Goal: Information Seeking & Learning: Learn about a topic

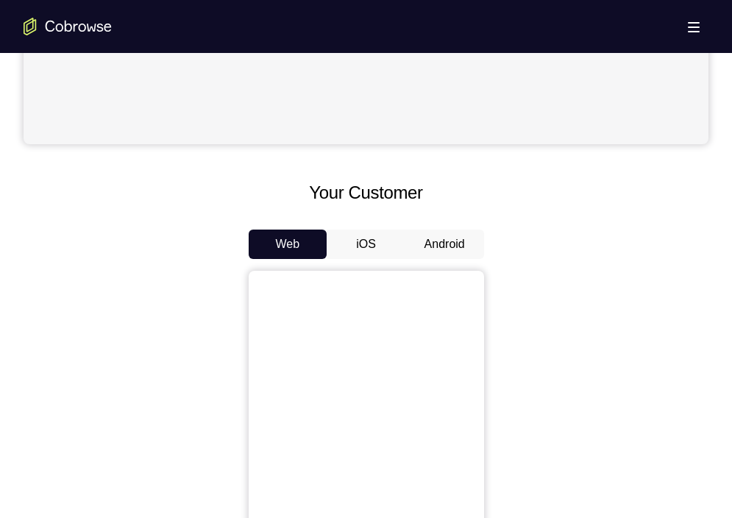
click at [425, 246] on button "Android" at bounding box center [444, 243] width 79 height 29
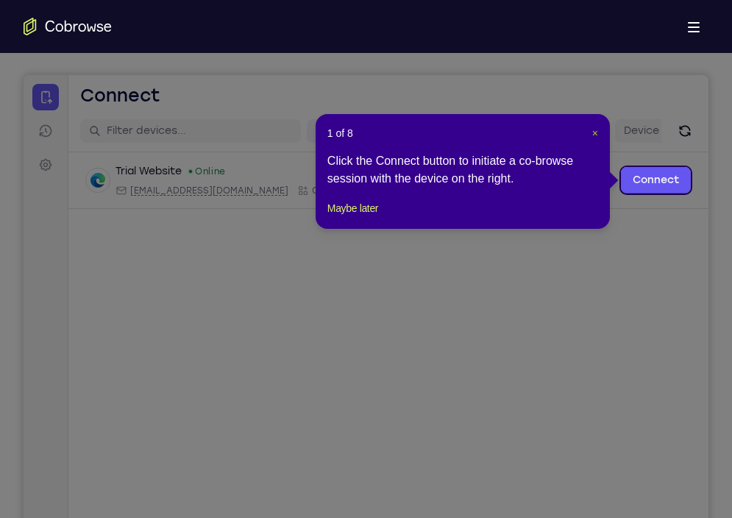
click at [593, 132] on span "×" at bounding box center [595, 133] width 6 height 12
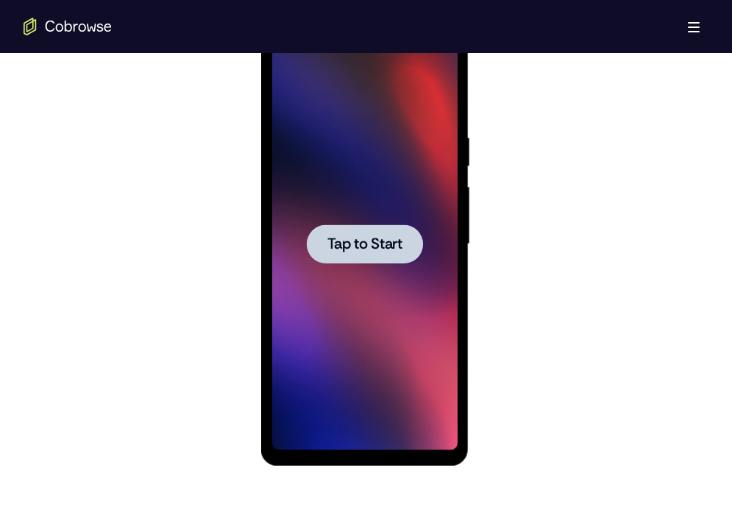
scroll to position [811, 0]
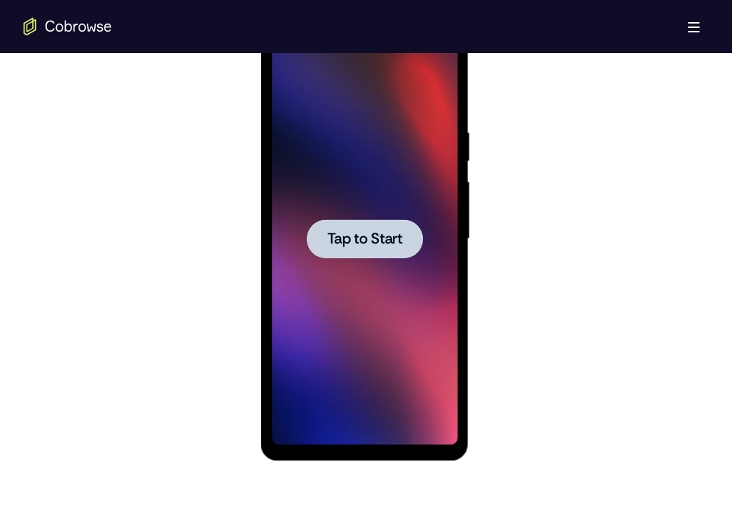
click at [370, 224] on div at bounding box center [365, 238] width 116 height 39
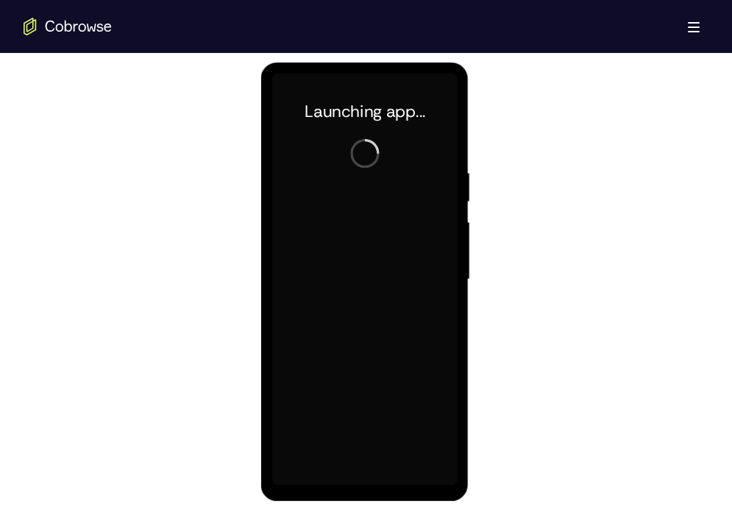
scroll to position [772, 0]
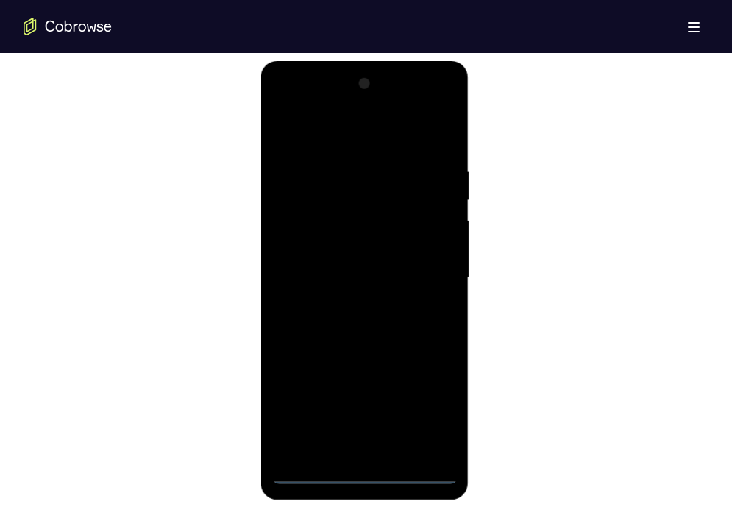
click at [366, 465] on div at bounding box center [364, 278] width 185 height 412
click at [363, 476] on div at bounding box center [364, 278] width 185 height 412
click at [422, 399] on div at bounding box center [364, 278] width 185 height 412
click at [358, 129] on div at bounding box center [364, 278] width 185 height 412
click at [432, 272] on div at bounding box center [364, 278] width 185 height 412
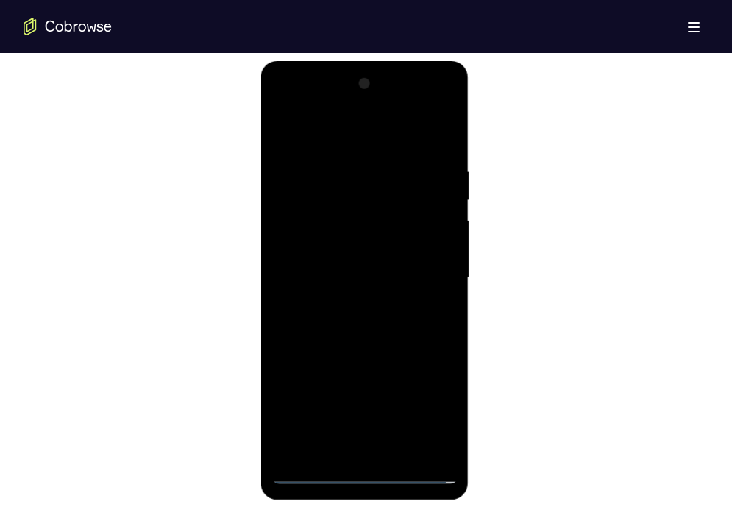
click at [349, 304] on div at bounding box center [364, 278] width 185 height 412
click at [341, 268] on div at bounding box center [364, 278] width 185 height 412
click at [351, 249] on div at bounding box center [364, 278] width 185 height 412
click at [357, 269] on div at bounding box center [364, 278] width 185 height 412
click at [368, 318] on div at bounding box center [364, 278] width 185 height 412
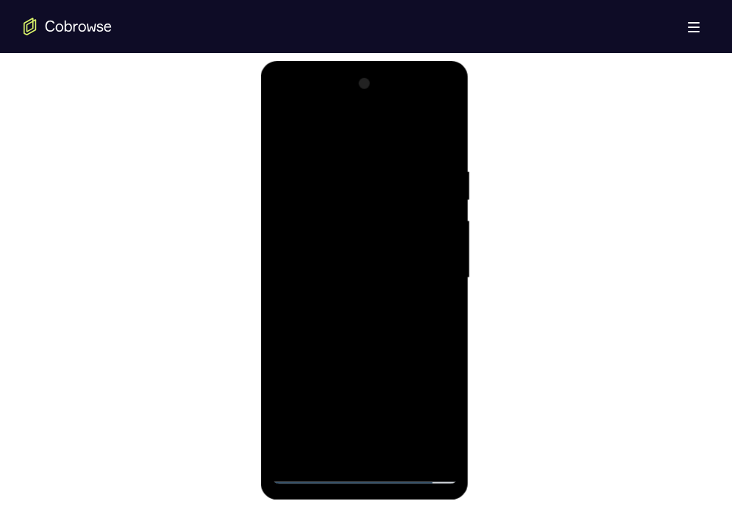
click at [364, 322] on div at bounding box center [364, 278] width 185 height 412
click at [446, 149] on div at bounding box center [364, 278] width 185 height 412
click at [444, 343] on div at bounding box center [364, 278] width 185 height 412
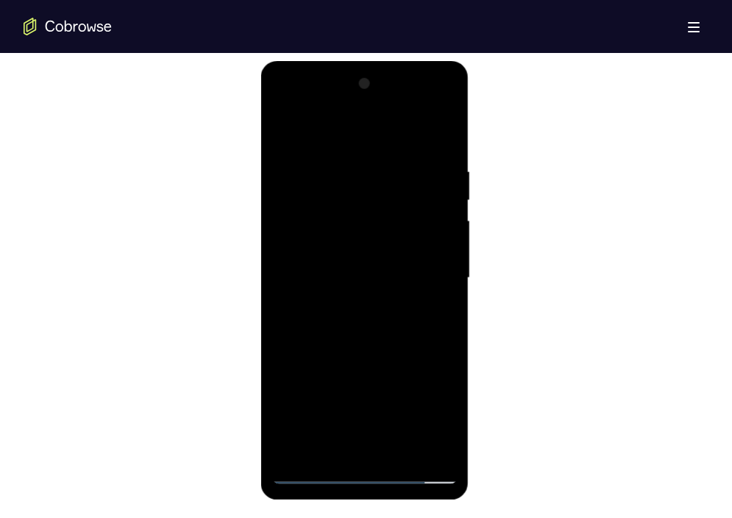
click at [357, 339] on div at bounding box center [364, 278] width 185 height 412
drag, startPoint x: 357, startPoint y: 339, endPoint x: 364, endPoint y: 182, distance: 157.5
click at [364, 182] on div at bounding box center [364, 278] width 185 height 412
click at [404, 453] on div at bounding box center [364, 278] width 185 height 412
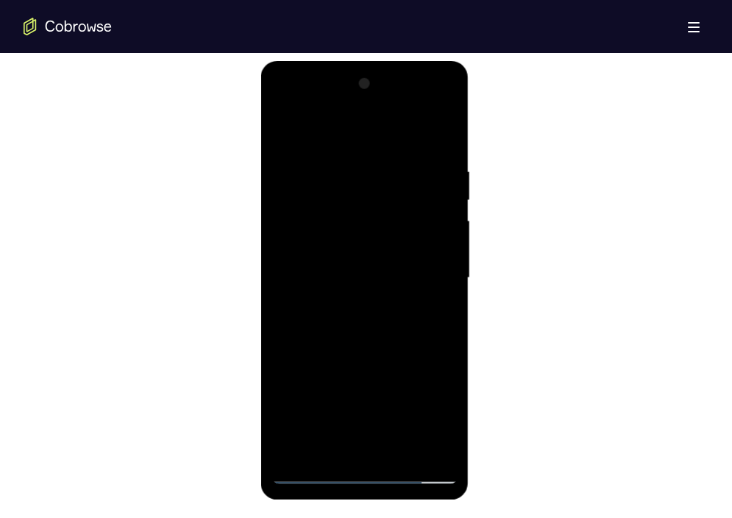
click at [368, 357] on div at bounding box center [364, 278] width 185 height 412
click at [287, 126] on div at bounding box center [364, 278] width 185 height 412
click at [363, 451] on div at bounding box center [364, 278] width 185 height 412
drag, startPoint x: 400, startPoint y: 380, endPoint x: 371, endPoint y: 81, distance: 300.6
click at [371, 81] on div at bounding box center [364, 278] width 185 height 412
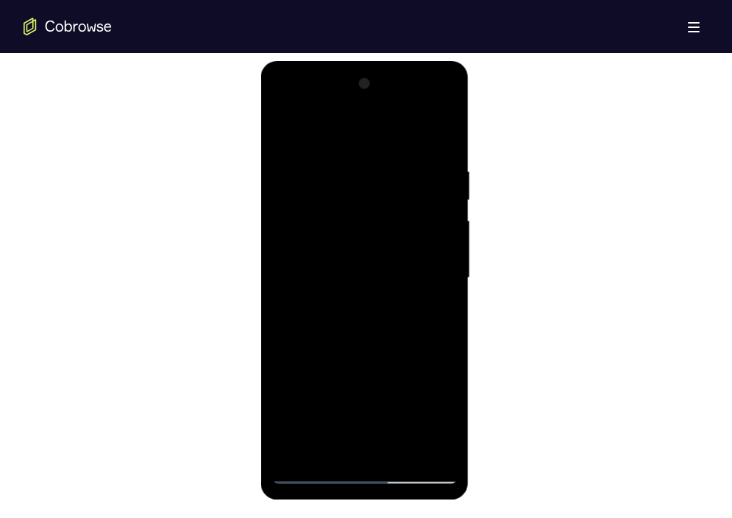
drag, startPoint x: 402, startPoint y: 373, endPoint x: 387, endPoint y: 74, distance: 298.9
click at [387, 74] on div at bounding box center [364, 278] width 185 height 412
drag, startPoint x: 405, startPoint y: 380, endPoint x: 385, endPoint y: 63, distance: 318.3
click at [385, 63] on div at bounding box center [365, 280] width 208 height 438
drag, startPoint x: 394, startPoint y: 386, endPoint x: 379, endPoint y: 63, distance: 323.2
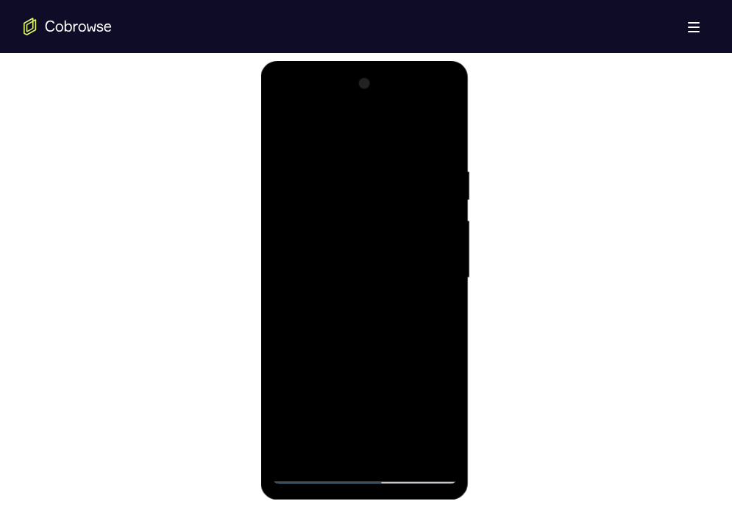
click at [379, 63] on div at bounding box center [365, 280] width 208 height 438
drag, startPoint x: 412, startPoint y: 375, endPoint x: 416, endPoint y: 99, distance: 276.5
click at [416, 99] on div at bounding box center [364, 278] width 185 height 412
drag, startPoint x: 414, startPoint y: 368, endPoint x: 422, endPoint y: 76, distance: 292.0
click at [422, 76] on div at bounding box center [364, 278] width 185 height 412
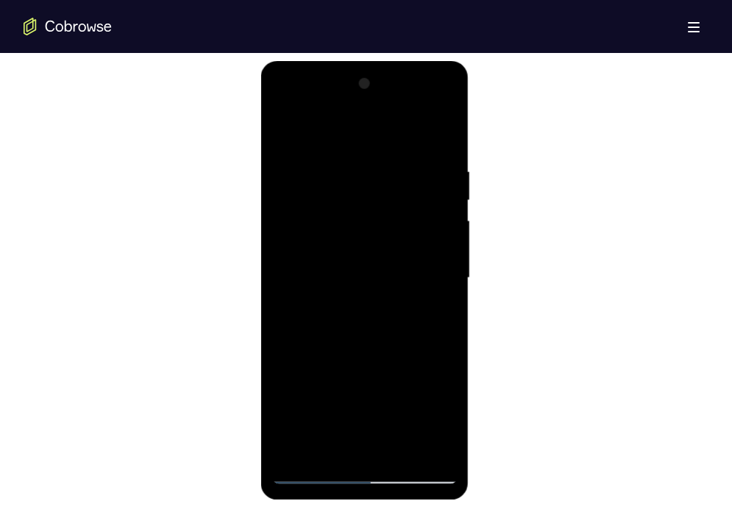
drag, startPoint x: 399, startPoint y: 382, endPoint x: 415, endPoint y: 94, distance: 288.7
click at [415, 94] on div at bounding box center [364, 278] width 185 height 412
drag, startPoint x: 407, startPoint y: 382, endPoint x: 367, endPoint y: 90, distance: 294.6
click at [367, 90] on div at bounding box center [364, 278] width 185 height 412
drag, startPoint x: 401, startPoint y: 342, endPoint x: 401, endPoint y: 94, distance: 247.8
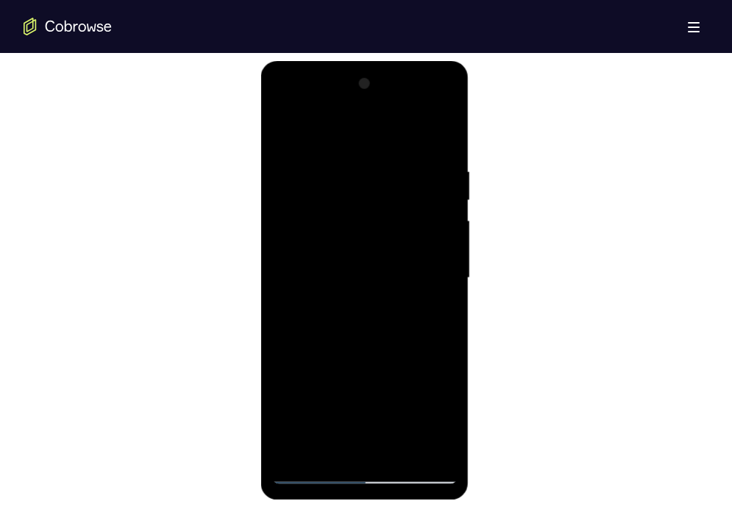
click at [401, 94] on div at bounding box center [364, 278] width 185 height 412
drag, startPoint x: 407, startPoint y: 375, endPoint x: 399, endPoint y: 123, distance: 252.3
click at [399, 123] on div at bounding box center [364, 278] width 185 height 412
drag, startPoint x: 401, startPoint y: 377, endPoint x: 398, endPoint y: 166, distance: 211.1
click at [398, 166] on div at bounding box center [364, 278] width 185 height 412
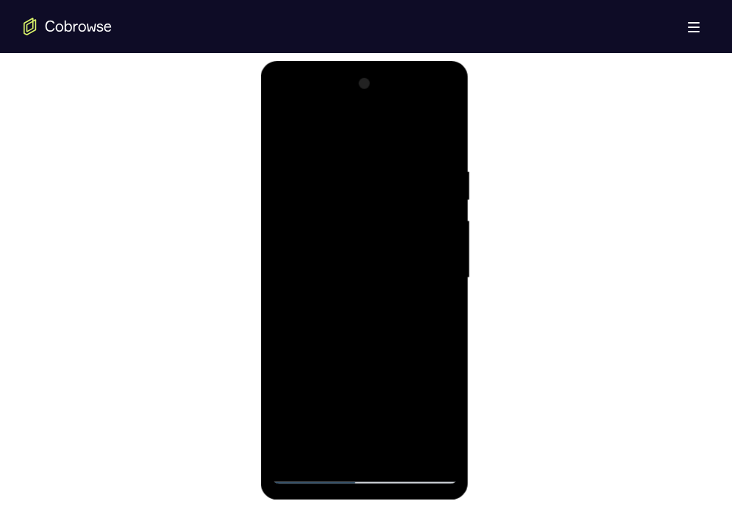
drag, startPoint x: 405, startPoint y: 371, endPoint x: 390, endPoint y: 143, distance: 228.5
click at [390, 143] on div at bounding box center [364, 278] width 185 height 412
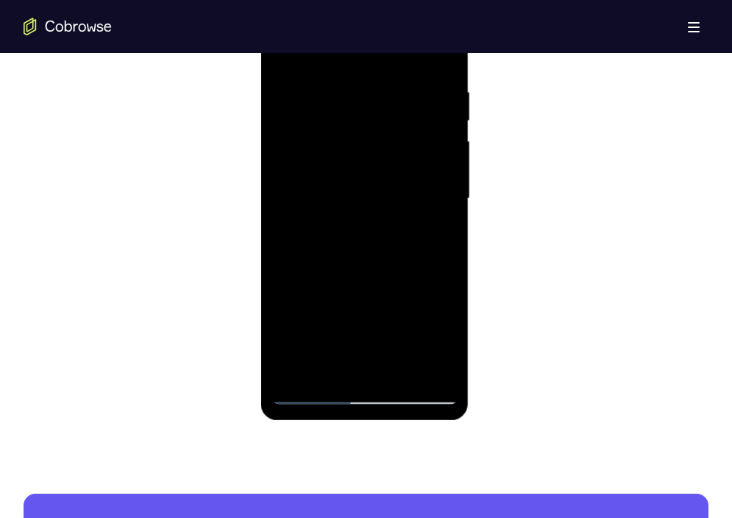
scroll to position [853, 0]
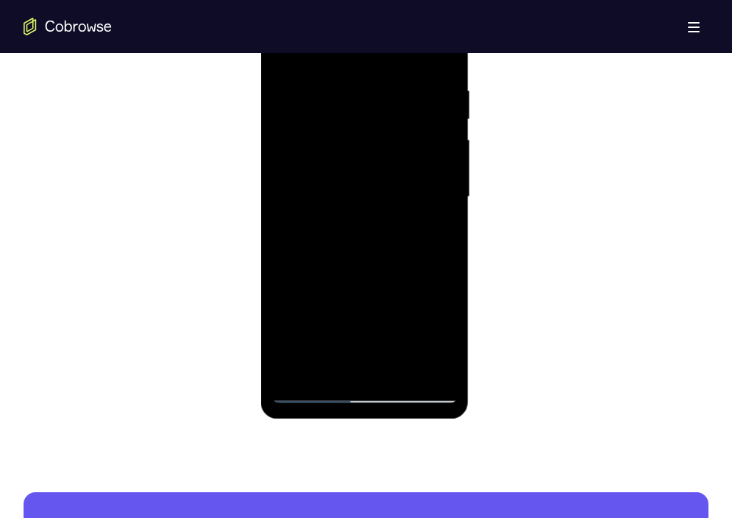
drag, startPoint x: 415, startPoint y: 304, endPoint x: 420, endPoint y: 146, distance: 158.2
click at [420, 146] on div at bounding box center [364, 197] width 185 height 412
drag, startPoint x: 418, startPoint y: 324, endPoint x: 413, endPoint y: 97, distance: 227.3
click at [413, 97] on div at bounding box center [364, 197] width 185 height 412
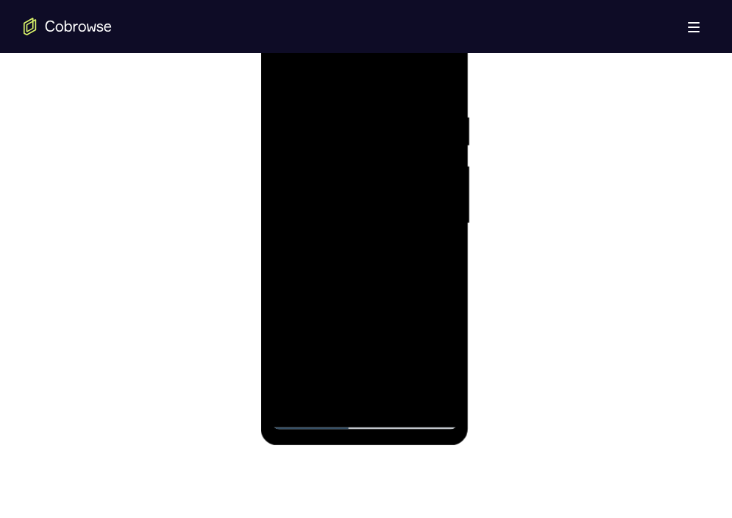
scroll to position [824, 0]
drag, startPoint x: 421, startPoint y: 332, endPoint x: 394, endPoint y: 51, distance: 282.2
click at [394, 51] on div at bounding box center [364, 226] width 185 height 412
drag, startPoint x: 419, startPoint y: 319, endPoint x: 410, endPoint y: 43, distance: 275.9
click at [410, 43] on div at bounding box center [364, 226] width 185 height 412
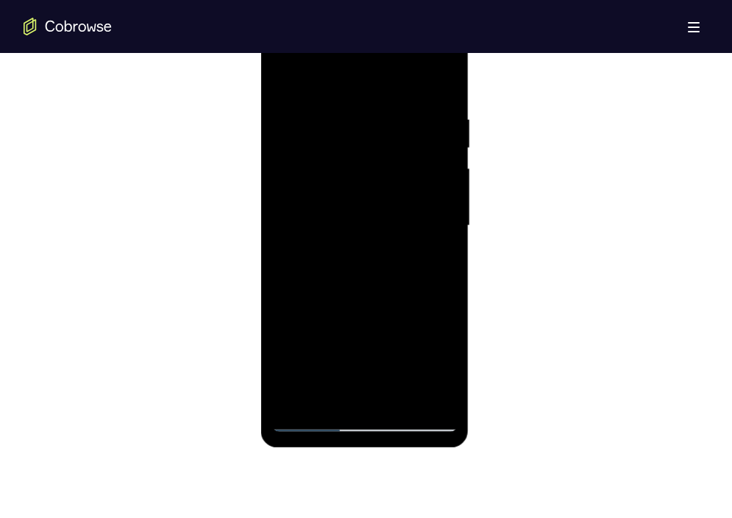
drag, startPoint x: 421, startPoint y: 336, endPoint x: 411, endPoint y: 71, distance: 265.6
click at [411, 71] on div at bounding box center [364, 226] width 185 height 412
drag, startPoint x: 409, startPoint y: 324, endPoint x: 407, endPoint y: 99, distance: 225.0
click at [407, 99] on div at bounding box center [364, 226] width 185 height 412
drag, startPoint x: 415, startPoint y: 343, endPoint x: 375, endPoint y: 90, distance: 256.0
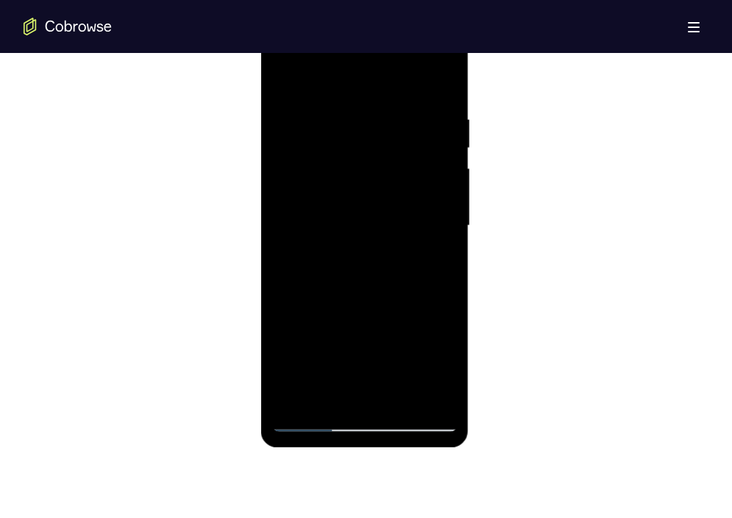
click at [375, 90] on div at bounding box center [364, 226] width 185 height 412
drag, startPoint x: 402, startPoint y: 338, endPoint x: 379, endPoint y: 71, distance: 267.9
click at [379, 71] on div at bounding box center [364, 226] width 185 height 412
drag, startPoint x: 411, startPoint y: 323, endPoint x: 402, endPoint y: 51, distance: 272.2
click at [402, 51] on div at bounding box center [364, 226] width 185 height 412
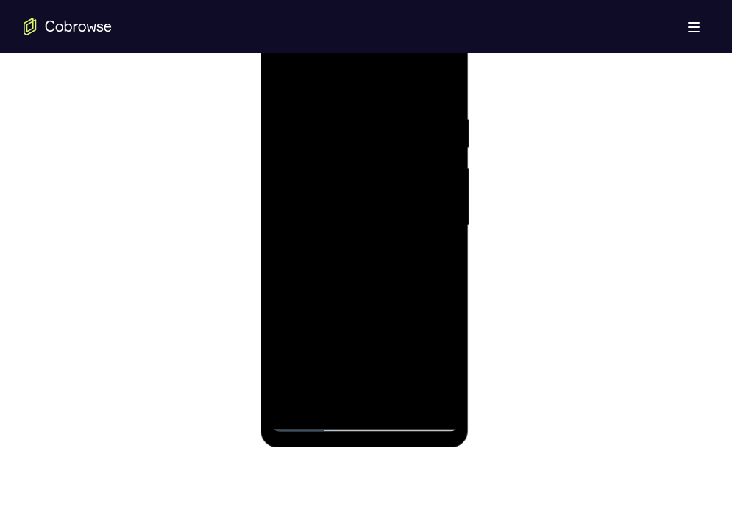
drag, startPoint x: 408, startPoint y: 342, endPoint x: 408, endPoint y: 74, distance: 268.4
click at [408, 74] on div at bounding box center [364, 226] width 185 height 412
drag, startPoint x: 408, startPoint y: 346, endPoint x: 413, endPoint y: 71, distance: 275.0
click at [413, 71] on div at bounding box center [364, 226] width 185 height 412
drag, startPoint x: 396, startPoint y: 347, endPoint x: 397, endPoint y: 93, distance: 254.4
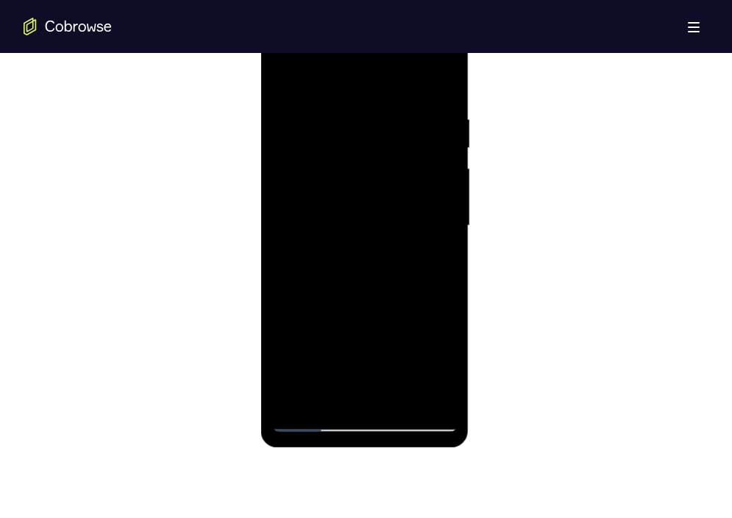
click at [397, 93] on div at bounding box center [364, 226] width 185 height 412
drag, startPoint x: 418, startPoint y: 329, endPoint x: 404, endPoint y: 72, distance: 257.0
click at [404, 72] on div at bounding box center [364, 226] width 185 height 412
drag, startPoint x: 413, startPoint y: 336, endPoint x: 399, endPoint y: 79, distance: 257.7
click at [399, 79] on div at bounding box center [364, 226] width 185 height 412
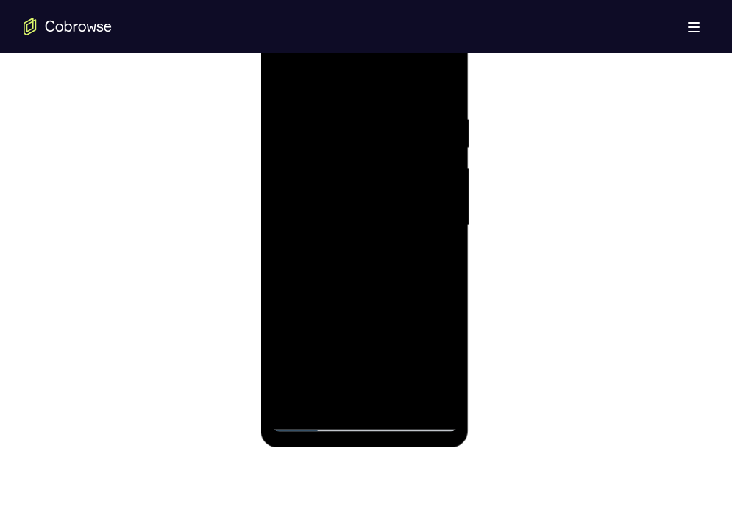
drag, startPoint x: 408, startPoint y: 325, endPoint x: 415, endPoint y: 69, distance: 256.0
click at [415, 69] on div at bounding box center [364, 226] width 185 height 412
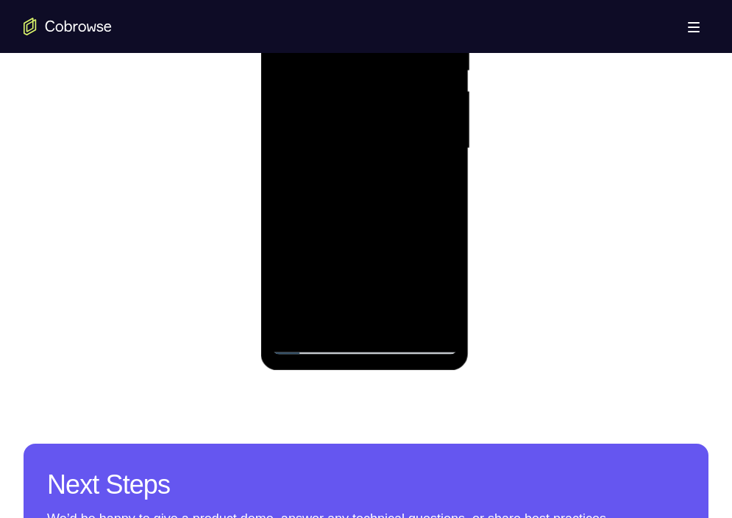
scroll to position [885, 0]
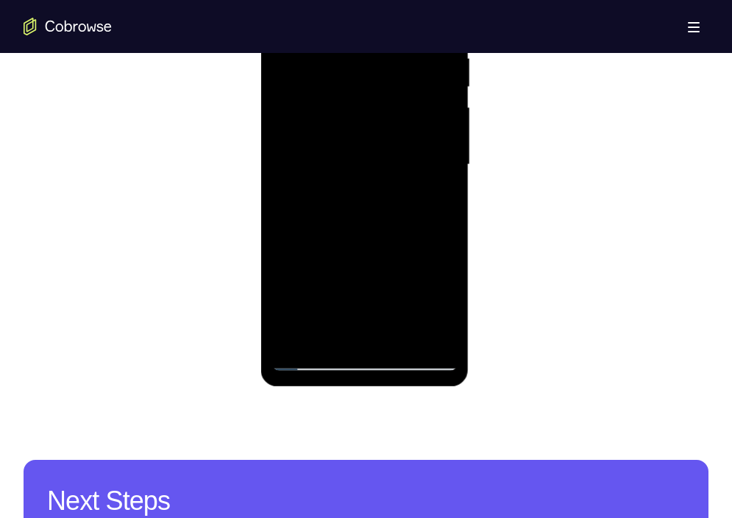
drag, startPoint x: 409, startPoint y: 256, endPoint x: 372, endPoint y: 35, distance: 223.6
click at [372, 35] on div at bounding box center [364, 165] width 185 height 412
drag, startPoint x: 424, startPoint y: 260, endPoint x: 401, endPoint y: 24, distance: 237.1
click at [401, 24] on div at bounding box center [364, 165] width 185 height 412
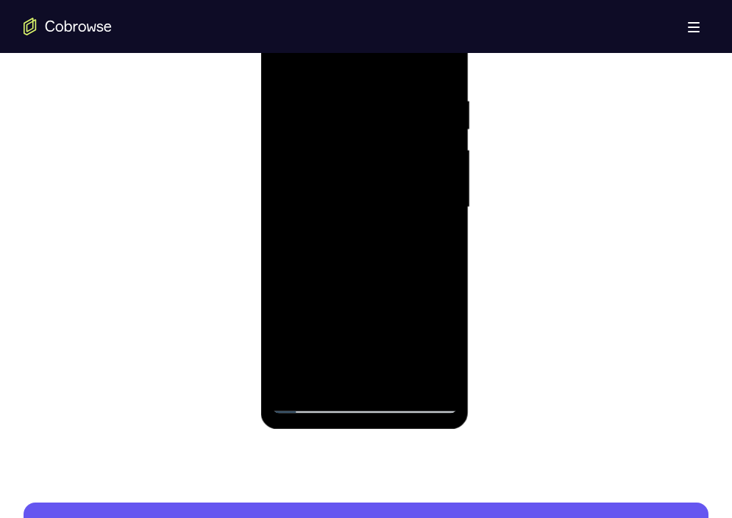
scroll to position [832, 0]
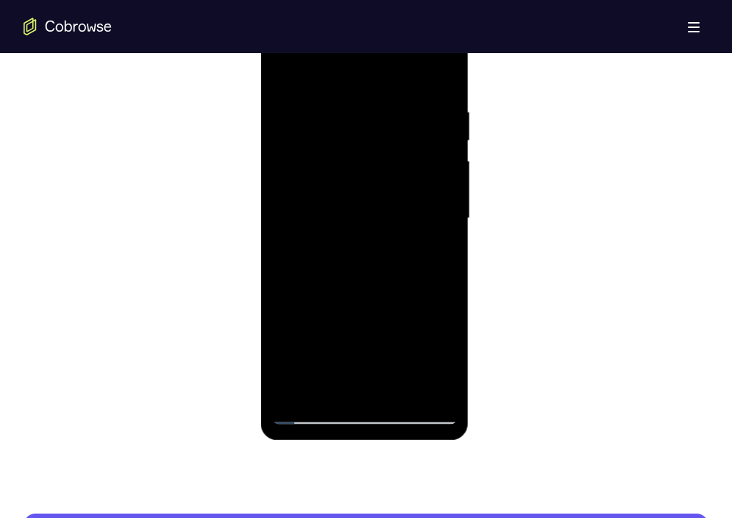
drag, startPoint x: 411, startPoint y: 299, endPoint x: 404, endPoint y: 78, distance: 220.7
click at [404, 78] on div at bounding box center [364, 219] width 185 height 412
drag, startPoint x: 415, startPoint y: 327, endPoint x: 399, endPoint y: 108, distance: 219.7
click at [399, 108] on div at bounding box center [364, 219] width 185 height 412
drag, startPoint x: 413, startPoint y: 321, endPoint x: 410, endPoint y: 82, distance: 239.7
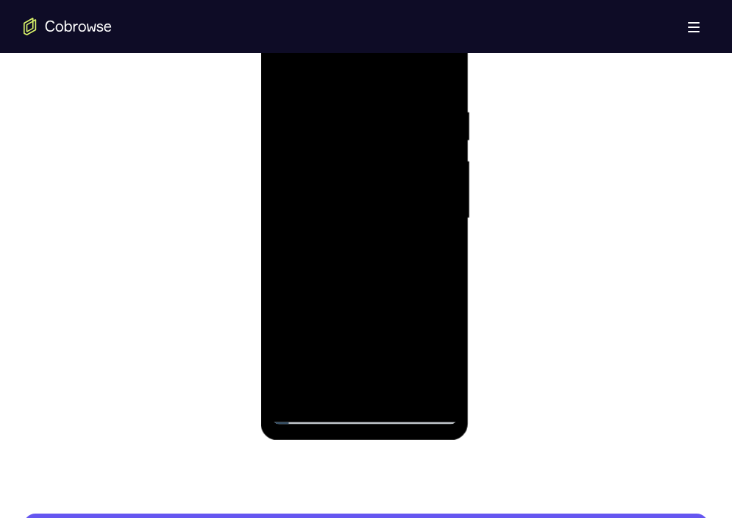
click at [410, 82] on div at bounding box center [364, 219] width 185 height 412
drag, startPoint x: 414, startPoint y: 344, endPoint x: 411, endPoint y: 89, distance: 255.2
click at [411, 89] on div at bounding box center [364, 219] width 185 height 412
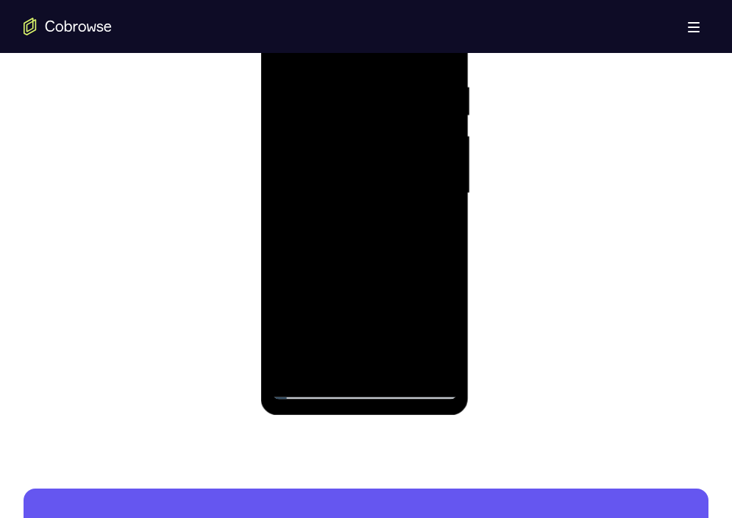
scroll to position [861, 0]
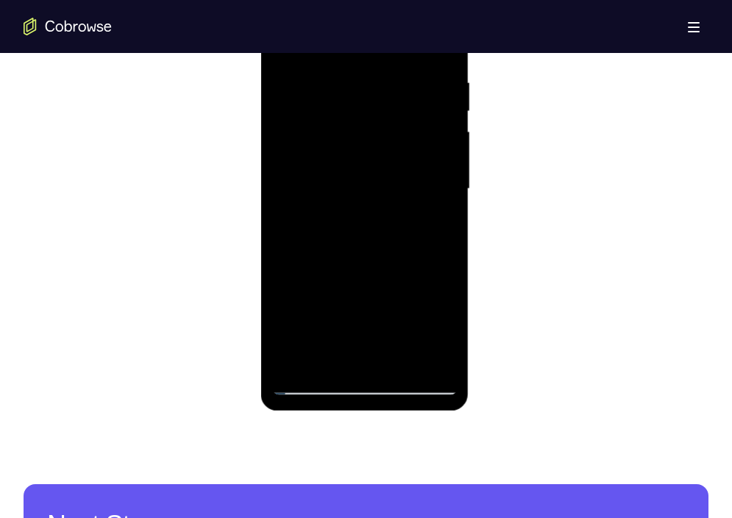
click at [293, 355] on div at bounding box center [364, 189] width 185 height 412
drag, startPoint x: 361, startPoint y: 264, endPoint x: 359, endPoint y: 19, distance: 244.9
click at [359, 19] on div at bounding box center [364, 189] width 185 height 412
drag, startPoint x: 373, startPoint y: 301, endPoint x: 370, endPoint y: -23, distance: 323.5
click at [370, 0] on div at bounding box center [365, 191] width 208 height 438
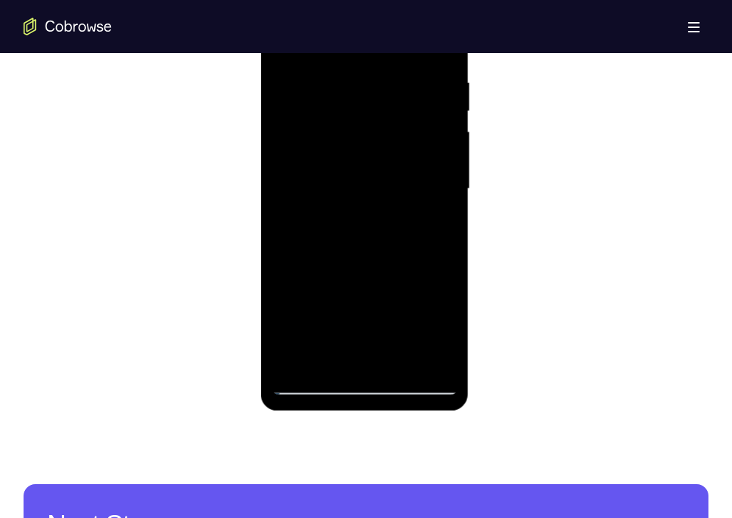
drag, startPoint x: 395, startPoint y: 285, endPoint x: 401, endPoint y: 196, distance: 89.2
click at [401, 196] on div at bounding box center [364, 189] width 185 height 412
drag, startPoint x: 426, startPoint y: 183, endPoint x: 432, endPoint y: 244, distance: 61.2
click at [432, 244] on div at bounding box center [364, 189] width 185 height 412
click at [448, 229] on div at bounding box center [364, 189] width 185 height 412
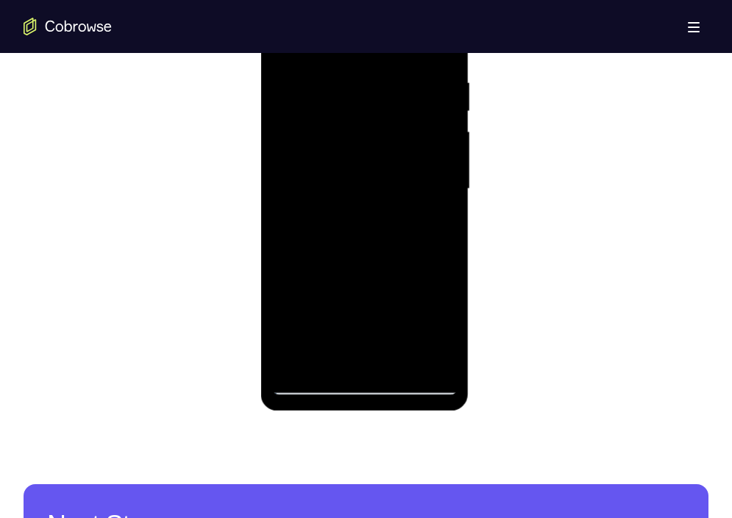
click at [448, 229] on div at bounding box center [364, 189] width 185 height 412
drag, startPoint x: 385, startPoint y: 283, endPoint x: 386, endPoint y: 88, distance: 195.6
click at [386, 88] on div at bounding box center [364, 189] width 185 height 412
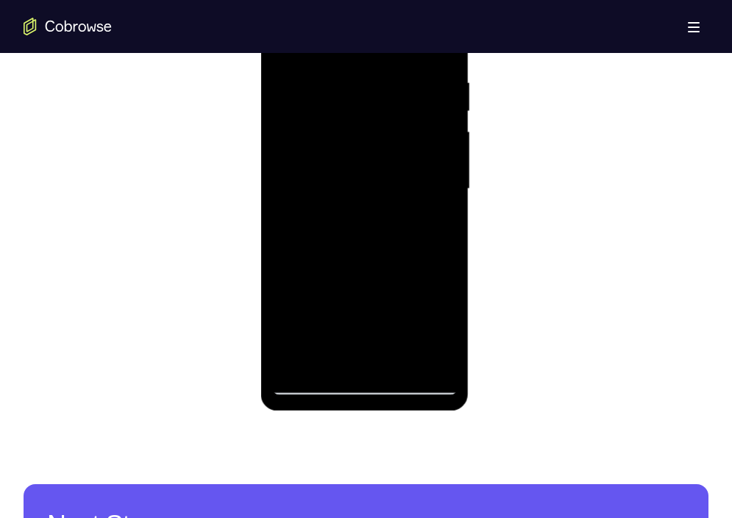
drag, startPoint x: 385, startPoint y: 281, endPoint x: 382, endPoint y: 144, distance: 136.8
click at [382, 144] on div at bounding box center [364, 189] width 185 height 412
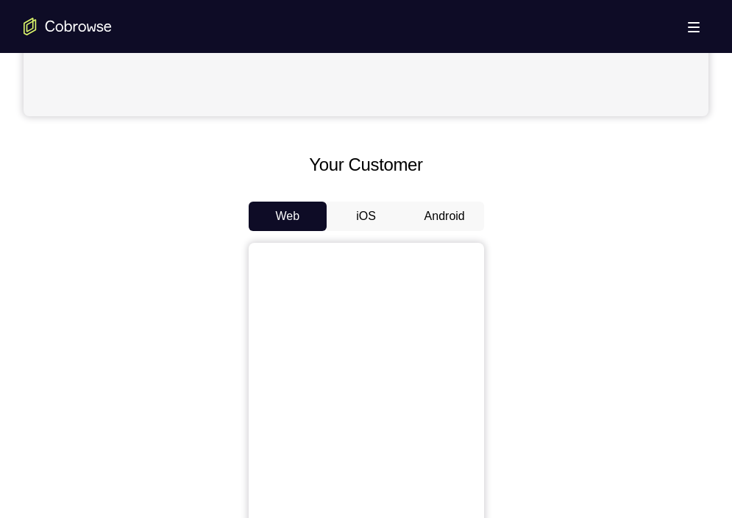
click at [439, 223] on button "Android" at bounding box center [444, 215] width 79 height 29
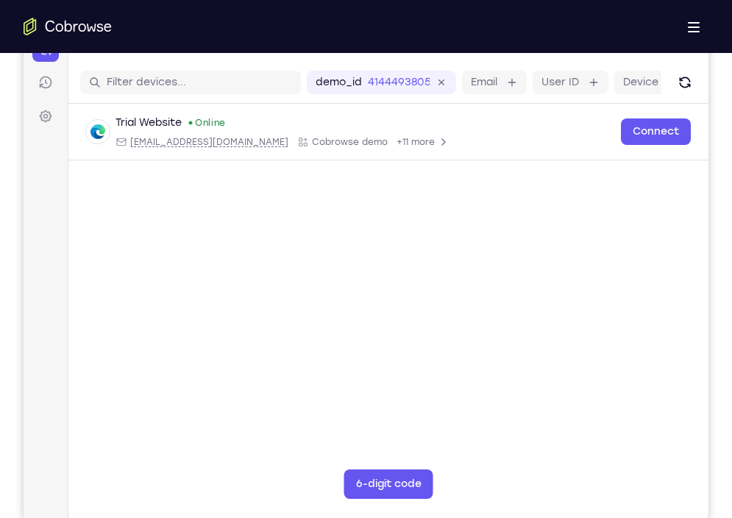
scroll to position [177, 0]
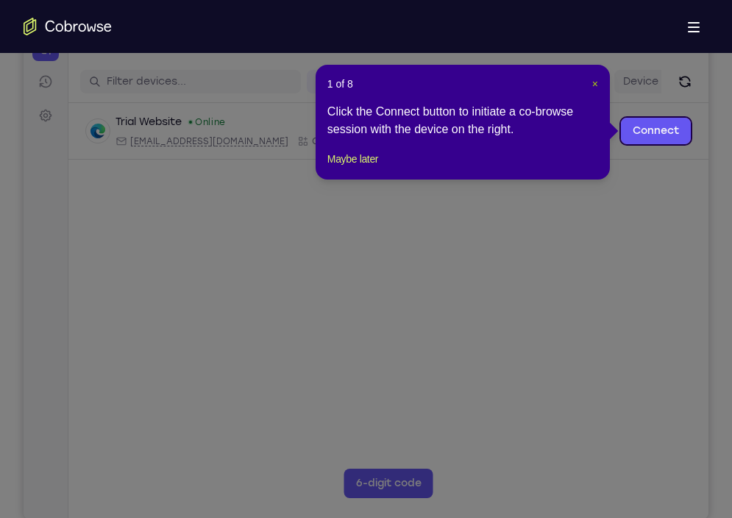
click at [596, 82] on span "×" at bounding box center [595, 84] width 6 height 12
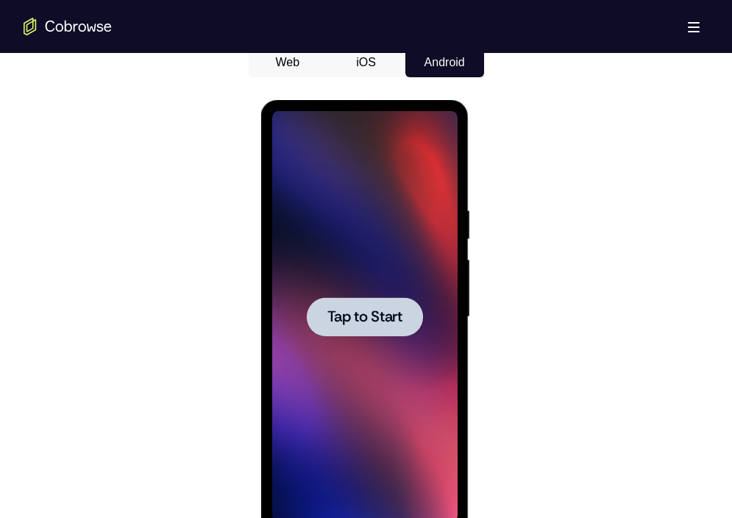
scroll to position [735, 0]
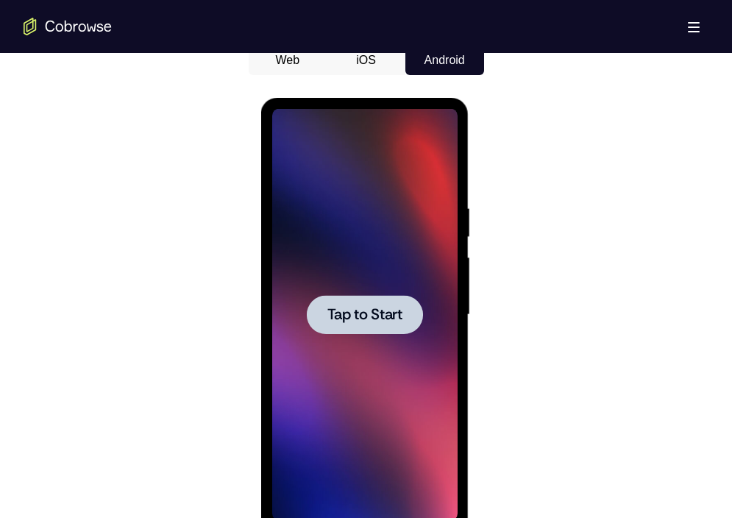
click at [343, 307] on span "Tap to Start" at bounding box center [364, 314] width 75 height 15
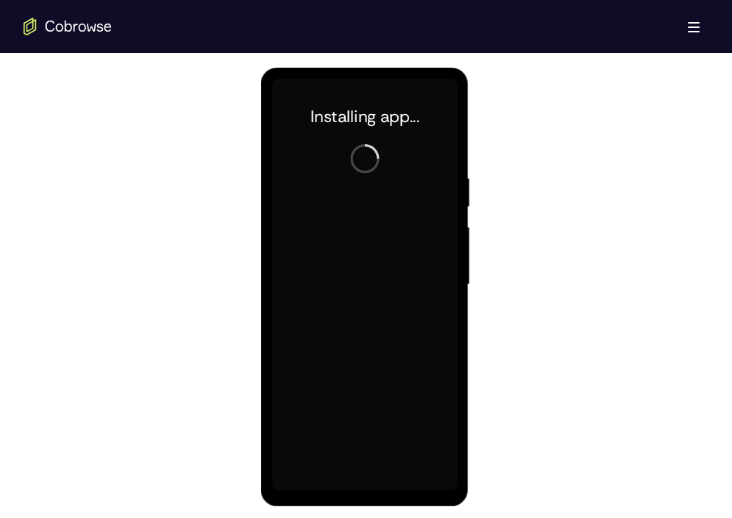
scroll to position [766, 0]
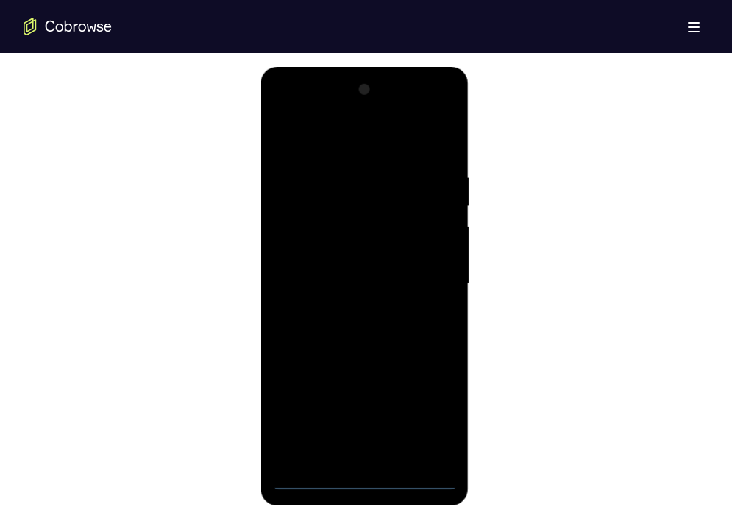
click at [368, 476] on div at bounding box center [364, 284] width 185 height 412
click at [425, 418] on div at bounding box center [364, 284] width 185 height 412
click at [341, 142] on div at bounding box center [364, 284] width 185 height 412
click at [424, 273] on div at bounding box center [364, 284] width 185 height 412
click at [284, 119] on div at bounding box center [364, 284] width 185 height 412
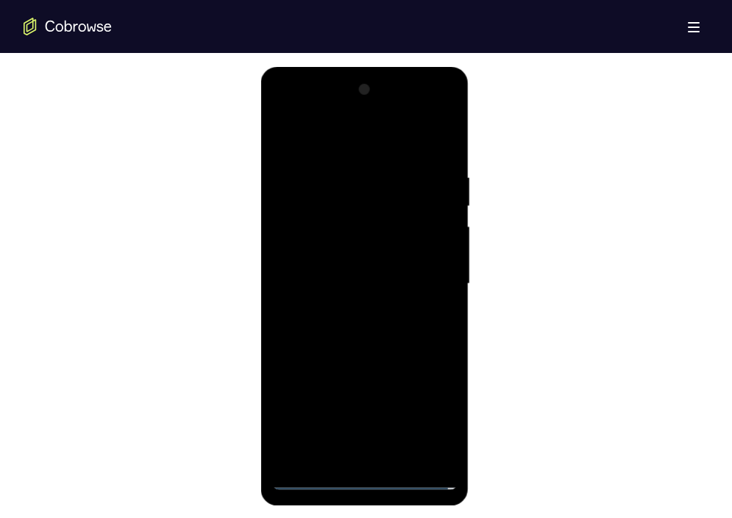
click at [353, 310] on div at bounding box center [364, 284] width 185 height 412
click at [422, 109] on div at bounding box center [364, 284] width 185 height 412
click at [307, 113] on div at bounding box center [364, 284] width 185 height 412
click at [331, 238] on div at bounding box center [364, 284] width 185 height 412
click at [379, 298] on div at bounding box center [364, 284] width 185 height 412
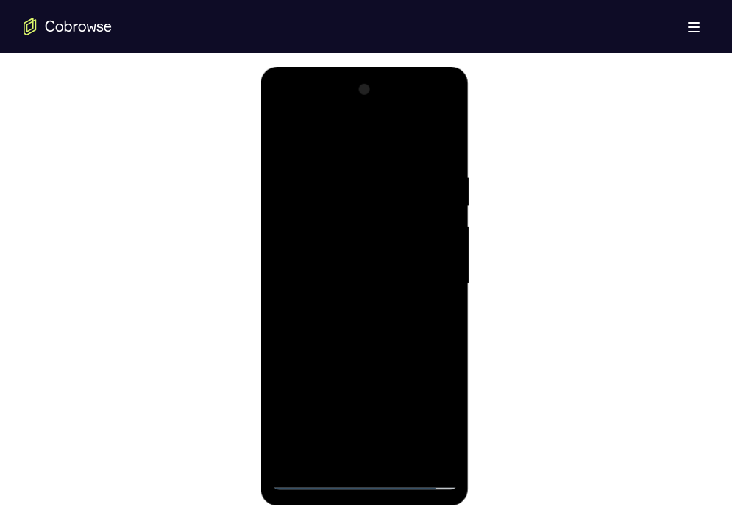
scroll to position [765, 0]
click at [369, 273] on div at bounding box center [364, 285] width 185 height 412
click at [363, 294] on div at bounding box center [364, 285] width 185 height 412
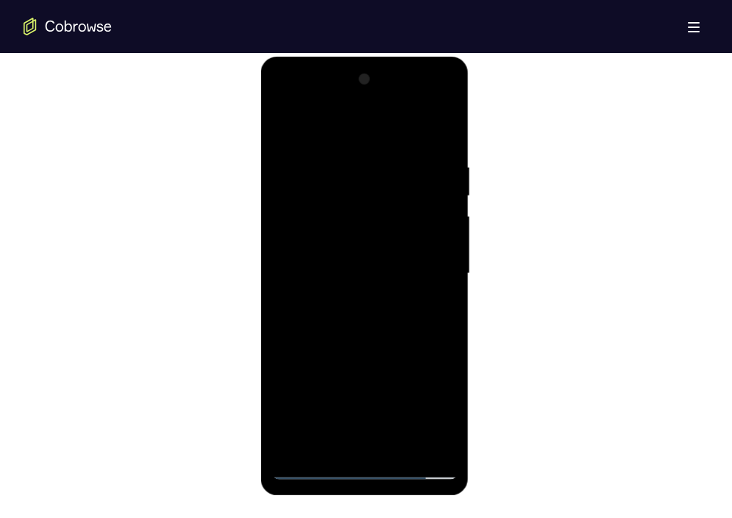
scroll to position [777, 0]
click at [374, 435] on div at bounding box center [364, 273] width 185 height 412
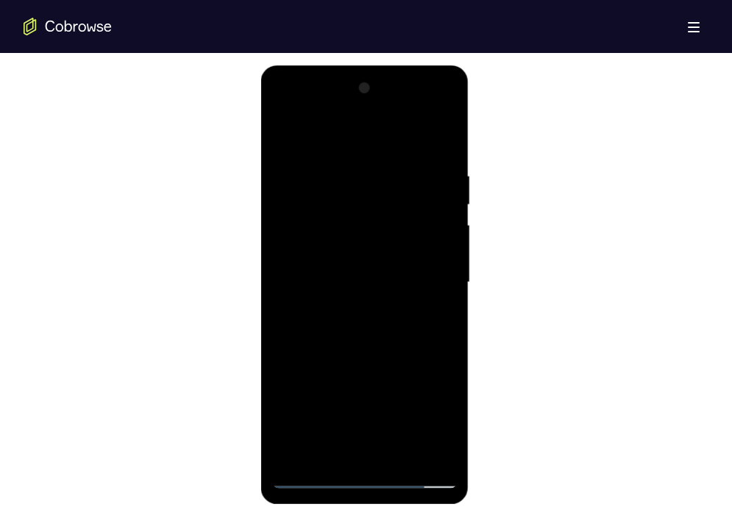
scroll to position [765, 0]
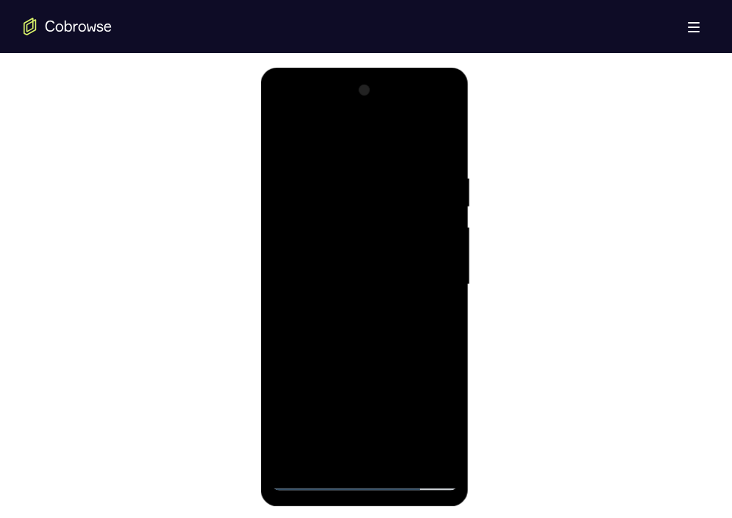
drag, startPoint x: 427, startPoint y: 360, endPoint x: 418, endPoint y: 212, distance: 148.8
click at [418, 212] on div at bounding box center [364, 285] width 185 height 412
drag, startPoint x: 404, startPoint y: 402, endPoint x: 401, endPoint y: 222, distance: 180.2
click at [401, 222] on div at bounding box center [364, 285] width 185 height 412
click at [418, 388] on div at bounding box center [364, 285] width 185 height 412
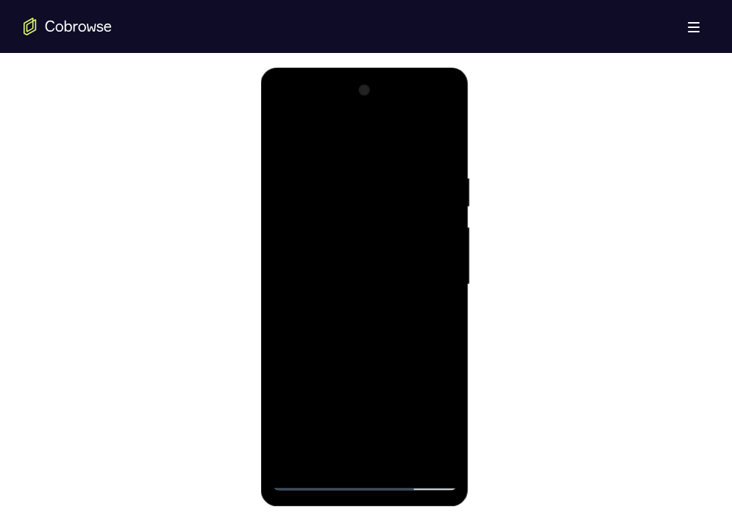
click at [287, 147] on div at bounding box center [364, 285] width 185 height 412
drag, startPoint x: 407, startPoint y: 398, endPoint x: 381, endPoint y: 110, distance: 288.7
click at [381, 110] on div at bounding box center [364, 285] width 185 height 412
drag, startPoint x: 392, startPoint y: 343, endPoint x: 371, endPoint y: 75, distance: 268.5
click at [371, 75] on div at bounding box center [365, 287] width 208 height 438
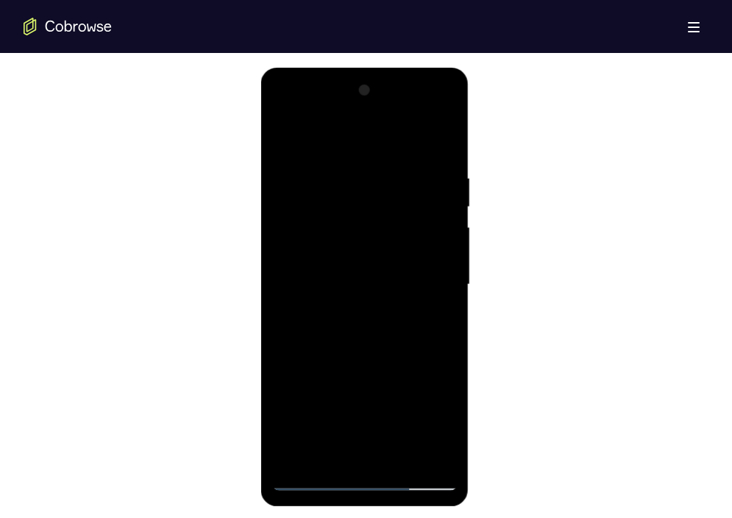
click at [413, 227] on div at bounding box center [364, 285] width 185 height 412
drag, startPoint x: 407, startPoint y: 340, endPoint x: 396, endPoint y: 81, distance: 259.1
click at [396, 81] on div at bounding box center [364, 285] width 185 height 412
drag, startPoint x: 393, startPoint y: 349, endPoint x: 396, endPoint y: 195, distance: 153.7
click at [396, 195] on div at bounding box center [364, 285] width 185 height 412
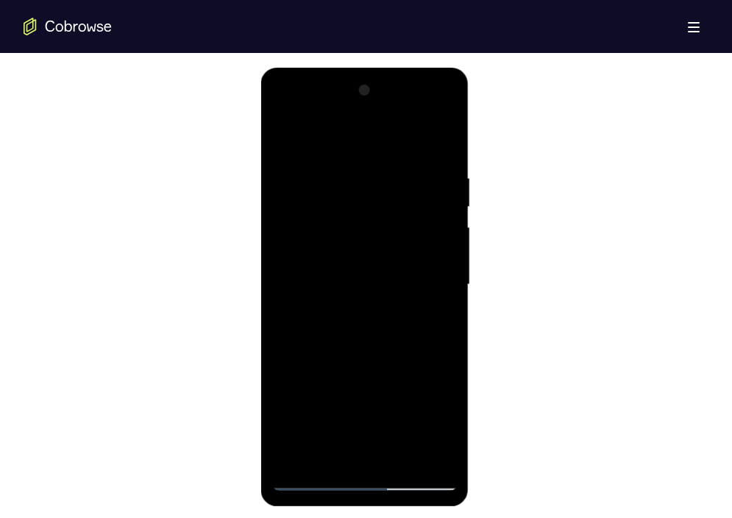
drag, startPoint x: 388, startPoint y: 321, endPoint x: 387, endPoint y: 152, distance: 168.4
click at [387, 152] on div at bounding box center [364, 285] width 185 height 412
drag, startPoint x: 399, startPoint y: 301, endPoint x: 399, endPoint y: 200, distance: 101.5
click at [399, 200] on div at bounding box center [364, 285] width 185 height 412
drag, startPoint x: 384, startPoint y: 304, endPoint x: 389, endPoint y: 102, distance: 202.3
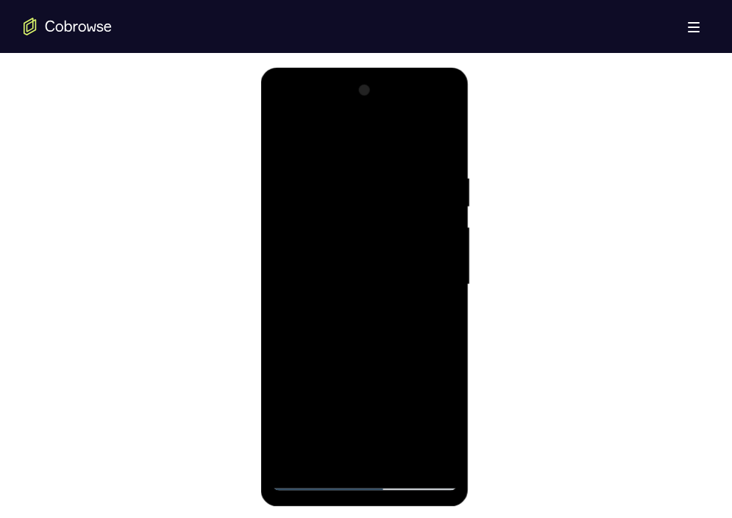
click at [389, 102] on div at bounding box center [364, 285] width 185 height 412
drag, startPoint x: 357, startPoint y: 297, endPoint x: 363, endPoint y: 225, distance: 72.3
click at [363, 225] on div at bounding box center [364, 285] width 185 height 412
drag, startPoint x: 372, startPoint y: 314, endPoint x: 369, endPoint y: 79, distance: 235.3
click at [369, 79] on div at bounding box center [364, 285] width 185 height 412
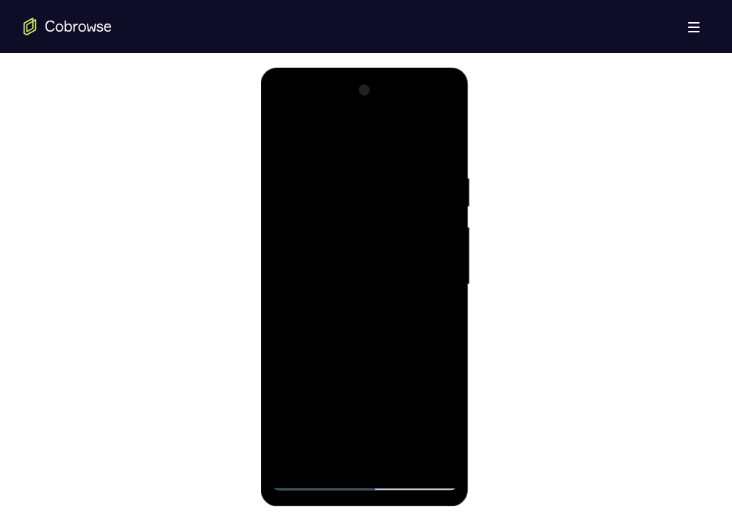
click at [401, 181] on div at bounding box center [364, 285] width 185 height 412
drag, startPoint x: 406, startPoint y: 329, endPoint x: 410, endPoint y: 271, distance: 58.2
click at [410, 271] on div at bounding box center [364, 285] width 185 height 412
drag, startPoint x: 395, startPoint y: 335, endPoint x: 429, endPoint y: 110, distance: 226.8
click at [429, 110] on div at bounding box center [364, 285] width 185 height 412
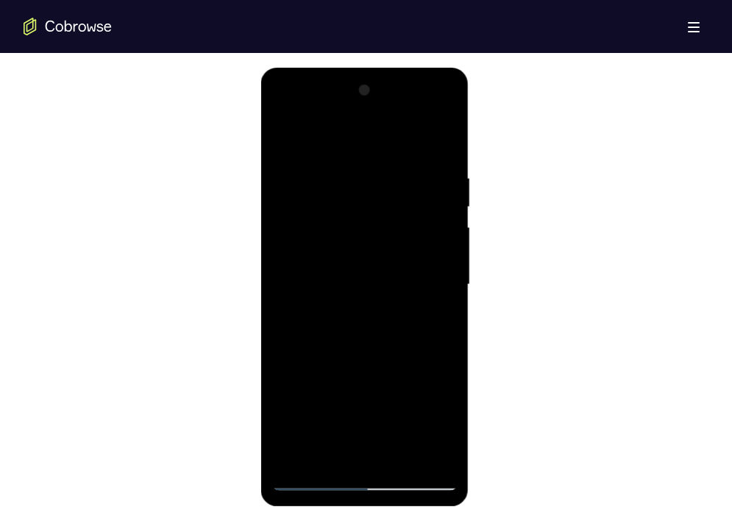
drag, startPoint x: 396, startPoint y: 317, endPoint x: 403, endPoint y: 237, distance: 80.5
click at [403, 237] on div at bounding box center [364, 285] width 185 height 412
click at [420, 192] on div at bounding box center [364, 285] width 185 height 412
drag, startPoint x: 383, startPoint y: 320, endPoint x: 380, endPoint y: 112, distance: 208.1
click at [380, 112] on div at bounding box center [364, 285] width 185 height 412
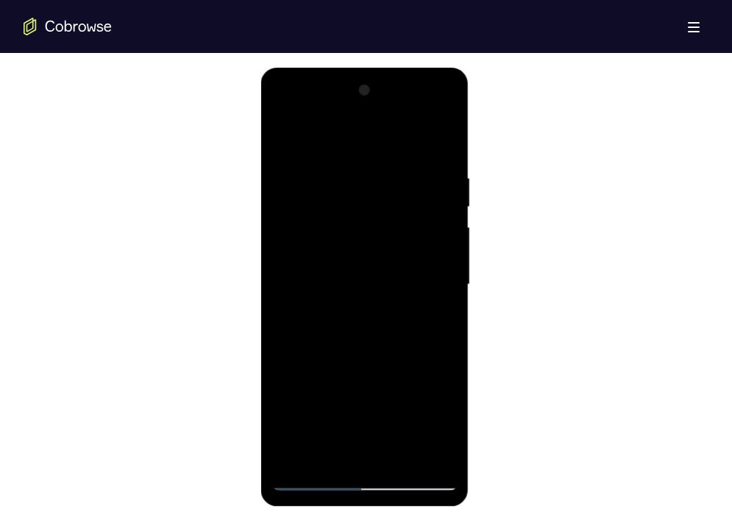
drag, startPoint x: 385, startPoint y: 326, endPoint x: 385, endPoint y: 303, distance: 22.8
click at [385, 303] on div at bounding box center [364, 285] width 185 height 412
drag, startPoint x: 389, startPoint y: 330, endPoint x: 383, endPoint y: 257, distance: 73.0
click at [383, 257] on div at bounding box center [364, 285] width 185 height 412
drag, startPoint x: 395, startPoint y: 346, endPoint x: 385, endPoint y: 171, distance: 176.0
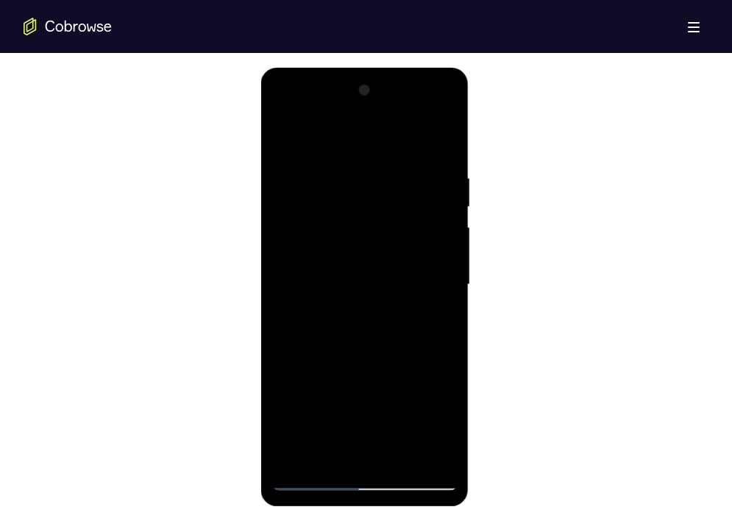
click at [385, 171] on div at bounding box center [364, 285] width 185 height 412
drag, startPoint x: 368, startPoint y: 346, endPoint x: 380, endPoint y: 145, distance: 201.1
click at [380, 145] on div at bounding box center [364, 285] width 185 height 412
drag, startPoint x: 380, startPoint y: 332, endPoint x: 385, endPoint y: 162, distance: 170.6
click at [385, 162] on div at bounding box center [364, 285] width 185 height 412
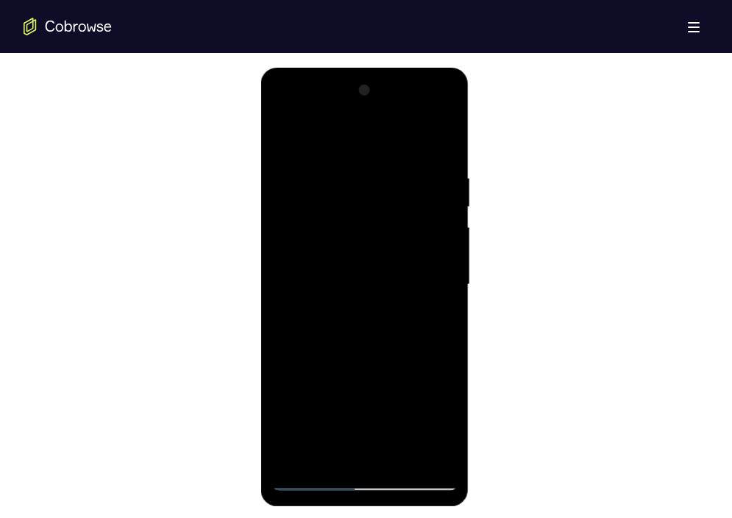
drag, startPoint x: 392, startPoint y: 337, endPoint x: 384, endPoint y: 216, distance: 120.9
click at [384, 216] on div at bounding box center [364, 285] width 185 height 412
drag, startPoint x: 393, startPoint y: 349, endPoint x: 385, endPoint y: 181, distance: 168.5
click at [385, 181] on div at bounding box center [364, 285] width 185 height 412
drag, startPoint x: 393, startPoint y: 323, endPoint x: 384, endPoint y: 118, distance: 205.4
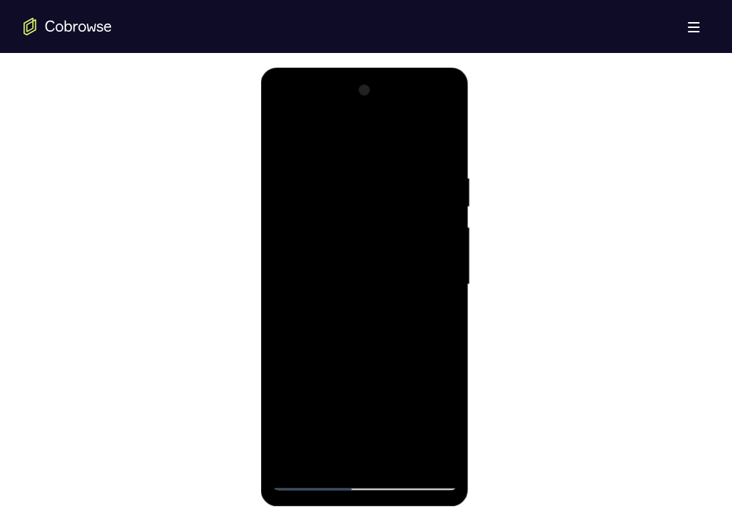
click at [384, 118] on div at bounding box center [364, 285] width 185 height 412
drag, startPoint x: 404, startPoint y: 296, endPoint x: 412, endPoint y: 227, distance: 69.6
click at [412, 227] on div at bounding box center [364, 285] width 185 height 412
drag, startPoint x: 424, startPoint y: 342, endPoint x: 424, endPoint y: 300, distance: 41.9
click at [424, 300] on div at bounding box center [364, 285] width 185 height 412
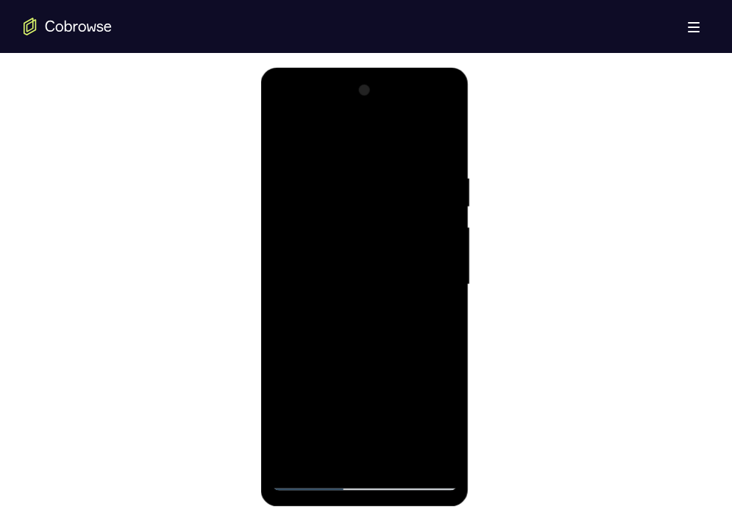
drag, startPoint x: 429, startPoint y: 348, endPoint x: 422, endPoint y: 140, distance: 207.5
click at [422, 140] on div at bounding box center [364, 285] width 185 height 412
drag, startPoint x: 405, startPoint y: 357, endPoint x: 410, endPoint y: 262, distance: 95.7
click at [410, 262] on div at bounding box center [364, 285] width 185 height 412
drag, startPoint x: 396, startPoint y: 338, endPoint x: 393, endPoint y: 151, distance: 186.8
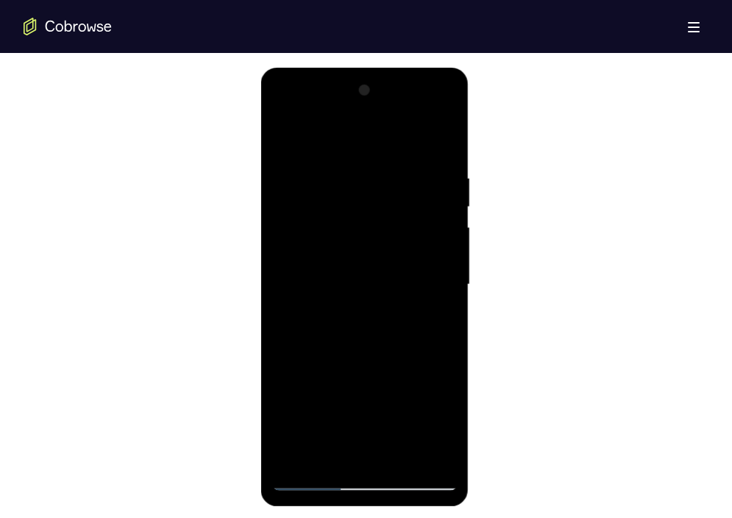
click at [393, 151] on div at bounding box center [364, 285] width 185 height 412
drag, startPoint x: 382, startPoint y: 323, endPoint x: 378, endPoint y: 121, distance: 201.5
click at [378, 121] on div at bounding box center [364, 285] width 185 height 412
drag, startPoint x: 382, startPoint y: 226, endPoint x: 363, endPoint y: 48, distance: 179.0
click at [363, 68] on html "Online web based iOS Simulators and Android Emulators. Run iPhone, iPad, Mobile…" at bounding box center [366, 288] width 210 height 441
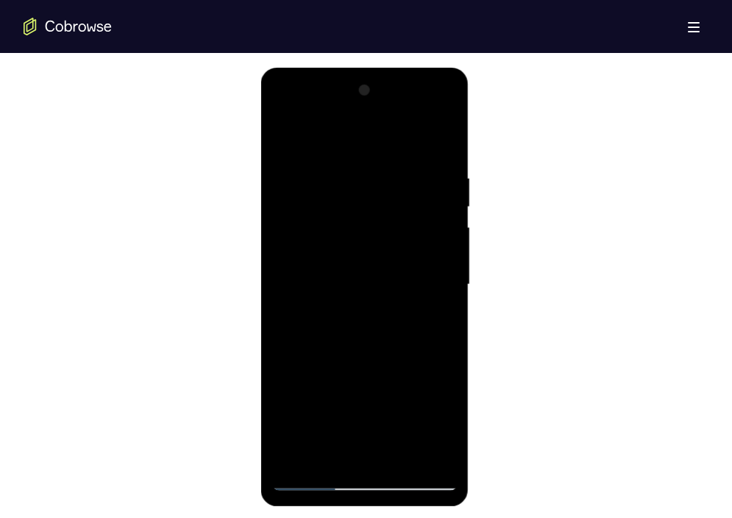
drag, startPoint x: 384, startPoint y: 200, endPoint x: 401, endPoint y: 338, distance: 138.5
click at [401, 338] on div at bounding box center [364, 285] width 185 height 412
drag, startPoint x: 396, startPoint y: 204, endPoint x: 382, endPoint y: 7, distance: 196.8
click at [382, 68] on html "Online web based iOS Simulators and Android Emulators. Run iPhone, iPad, Mobile…" at bounding box center [366, 288] width 210 height 441
drag, startPoint x: 390, startPoint y: 233, endPoint x: 410, endPoint y: 104, distance: 130.8
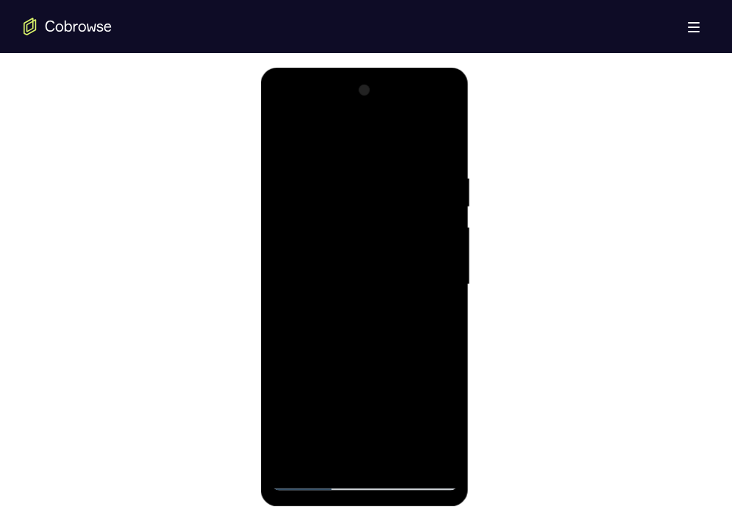
click at [410, 104] on div at bounding box center [364, 285] width 185 height 412
drag, startPoint x: 409, startPoint y: 318, endPoint x: 407, endPoint y: 83, distance: 234.6
click at [407, 83] on div at bounding box center [364, 285] width 185 height 412
drag, startPoint x: 399, startPoint y: 322, endPoint x: 399, endPoint y: 118, distance: 203.7
click at [399, 118] on div at bounding box center [364, 285] width 185 height 412
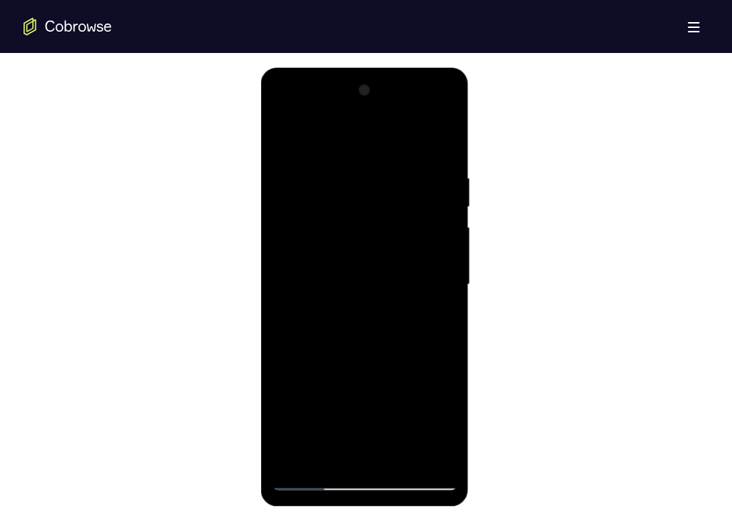
drag, startPoint x: 402, startPoint y: 341, endPoint x: 392, endPoint y: 113, distance: 228.2
click at [392, 113] on div at bounding box center [364, 285] width 185 height 412
drag, startPoint x: 393, startPoint y: 363, endPoint x: 399, endPoint y: 142, distance: 220.7
click at [399, 142] on div at bounding box center [364, 285] width 185 height 412
drag, startPoint x: 392, startPoint y: 365, endPoint x: 395, endPoint y: 290, distance: 75.1
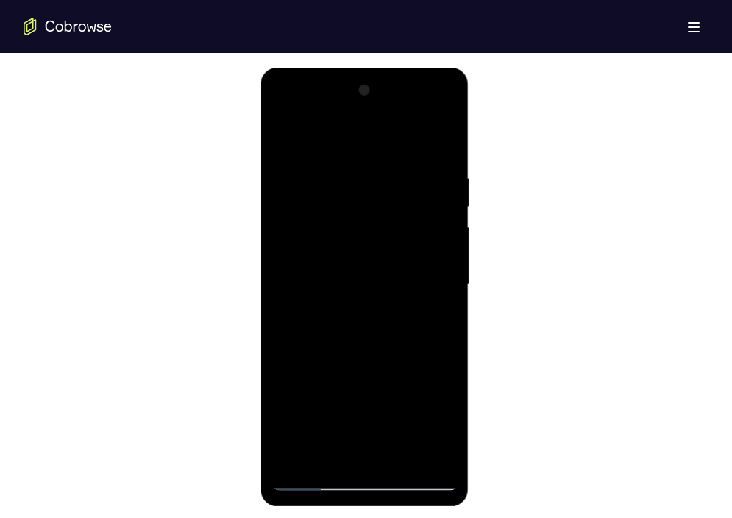
click at [395, 290] on div at bounding box center [364, 285] width 185 height 412
drag, startPoint x: 407, startPoint y: 349, endPoint x: 407, endPoint y: 263, distance: 86.0
click at [407, 263] on div at bounding box center [364, 285] width 185 height 412
drag, startPoint x: 395, startPoint y: 372, endPoint x: 399, endPoint y: 182, distance: 189.7
click at [399, 182] on div at bounding box center [364, 285] width 185 height 412
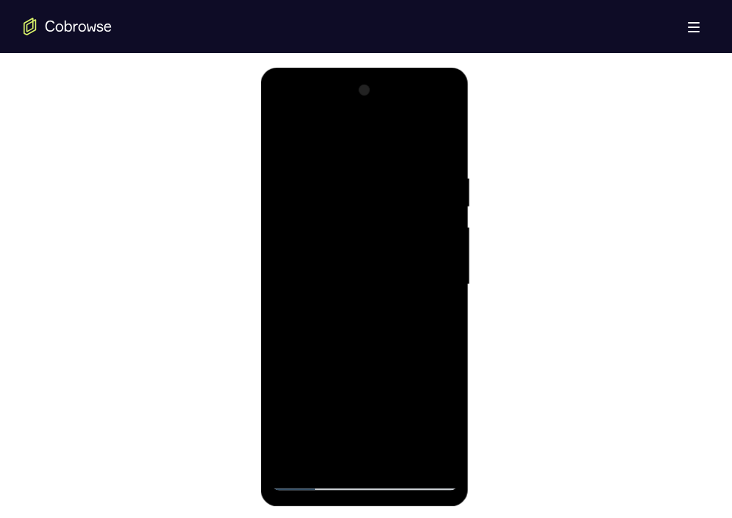
drag, startPoint x: 406, startPoint y: 344, endPoint x: 402, endPoint y: 65, distance: 279.4
click at [402, 68] on html "Online web based iOS Simulators and Android Emulators. Run iPhone, iPad, Mobile…" at bounding box center [366, 288] width 210 height 441
drag, startPoint x: 412, startPoint y: 341, endPoint x: 404, endPoint y: 105, distance: 236.2
click at [404, 105] on div at bounding box center [364, 285] width 185 height 412
drag, startPoint x: 393, startPoint y: 369, endPoint x: 379, endPoint y: 129, distance: 240.8
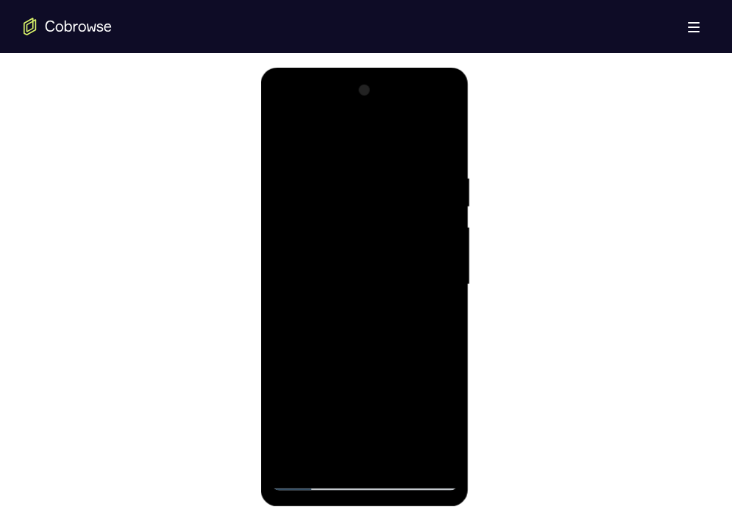
click at [379, 129] on div at bounding box center [364, 285] width 185 height 412
drag, startPoint x: 398, startPoint y: 373, endPoint x: 402, endPoint y: 141, distance: 231.7
click at [402, 141] on div at bounding box center [364, 285] width 185 height 412
click at [388, 194] on div at bounding box center [364, 285] width 185 height 412
drag, startPoint x: 413, startPoint y: 361, endPoint x: 419, endPoint y: 286, distance: 75.2
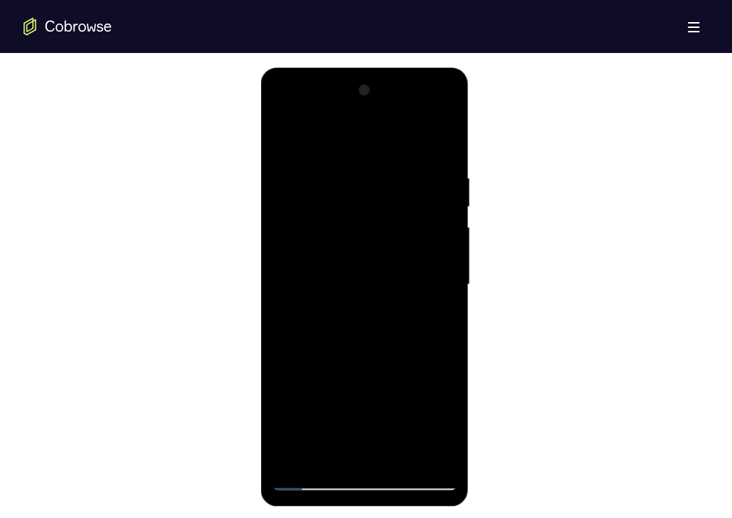
click at [419, 286] on div at bounding box center [364, 285] width 185 height 412
drag, startPoint x: 397, startPoint y: 365, endPoint x: 397, endPoint y: 150, distance: 214.7
click at [397, 150] on div at bounding box center [364, 285] width 185 height 412
drag, startPoint x: 401, startPoint y: 340, endPoint x: 401, endPoint y: 259, distance: 80.9
click at [401, 259] on div at bounding box center [364, 285] width 185 height 412
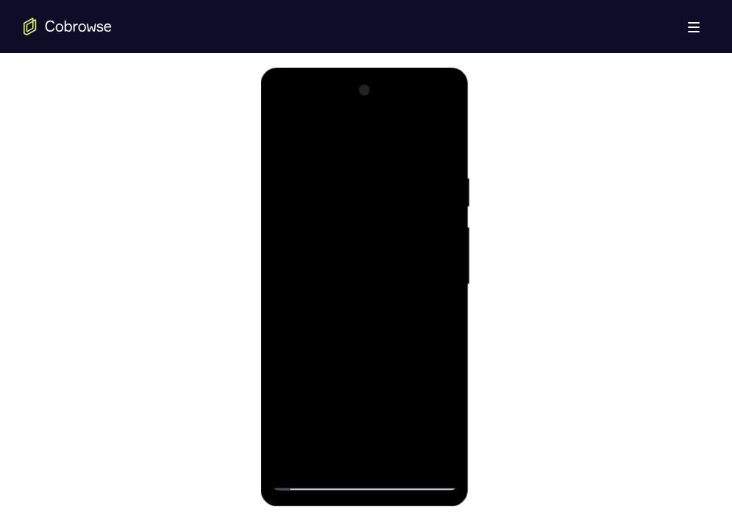
drag, startPoint x: 384, startPoint y: 346, endPoint x: 382, endPoint y: 113, distance: 233.8
click at [382, 113] on div at bounding box center [364, 285] width 185 height 412
drag, startPoint x: 363, startPoint y: 401, endPoint x: 369, endPoint y: 170, distance: 231.7
click at [369, 170] on div at bounding box center [364, 285] width 185 height 412
drag, startPoint x: 390, startPoint y: 348, endPoint x: 388, endPoint y: 160, distance: 187.5
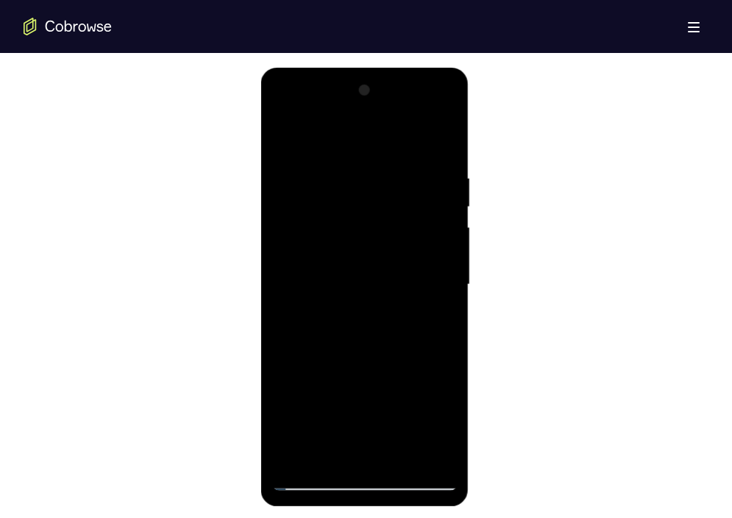
click at [388, 160] on div at bounding box center [364, 285] width 185 height 412
drag, startPoint x: 394, startPoint y: 363, endPoint x: 394, endPoint y: 103, distance: 259.6
click at [394, 103] on div at bounding box center [364, 285] width 185 height 412
drag, startPoint x: 420, startPoint y: 231, endPoint x: 412, endPoint y: 57, distance: 173.7
click at [412, 68] on html "Online web based iOS Simulators and Android Emulators. Run iPhone, iPad, Mobile…" at bounding box center [366, 288] width 210 height 441
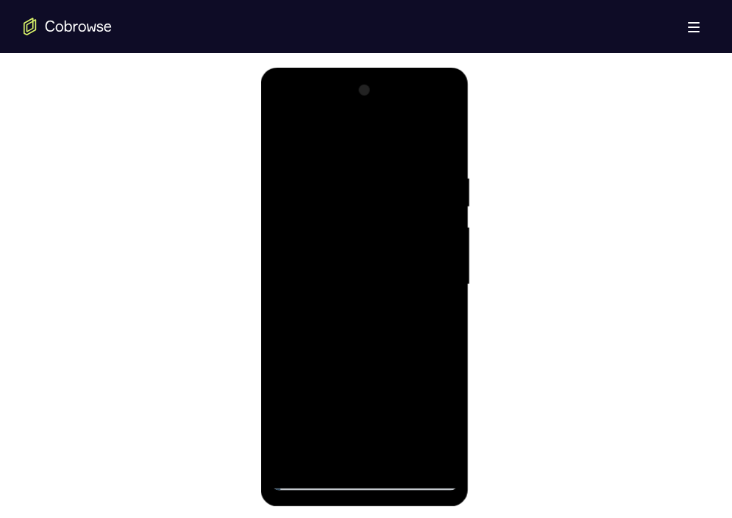
drag, startPoint x: 402, startPoint y: 291, endPoint x: 424, endPoint y: 398, distance: 108.9
click at [424, 398] on div at bounding box center [364, 285] width 185 height 412
drag, startPoint x: 383, startPoint y: 324, endPoint x: 390, endPoint y: 110, distance: 214.1
click at [390, 110] on div at bounding box center [364, 285] width 185 height 412
drag, startPoint x: 396, startPoint y: 333, endPoint x: 403, endPoint y: 73, distance: 260.4
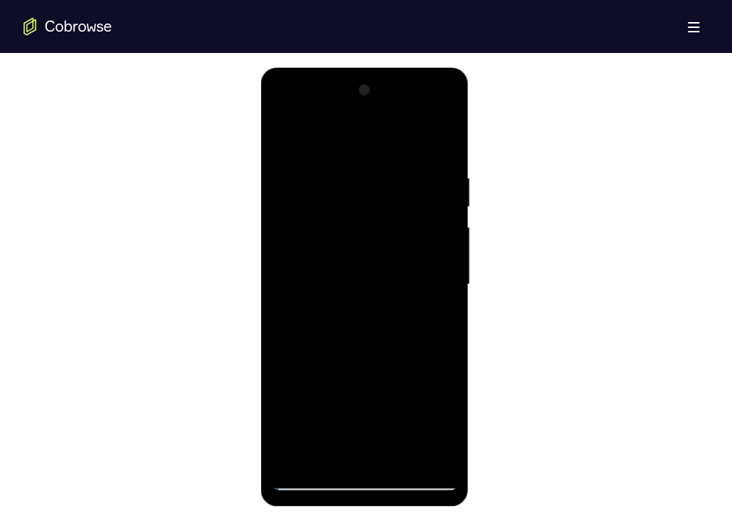
click at [403, 73] on div at bounding box center [365, 287] width 208 height 438
drag, startPoint x: 399, startPoint y: 331, endPoint x: 409, endPoint y: 138, distance: 193.7
click at [409, 138] on div at bounding box center [364, 285] width 185 height 412
drag, startPoint x: 437, startPoint y: 339, endPoint x: 436, endPoint y: 174, distance: 165.4
click at [436, 174] on div at bounding box center [364, 285] width 185 height 412
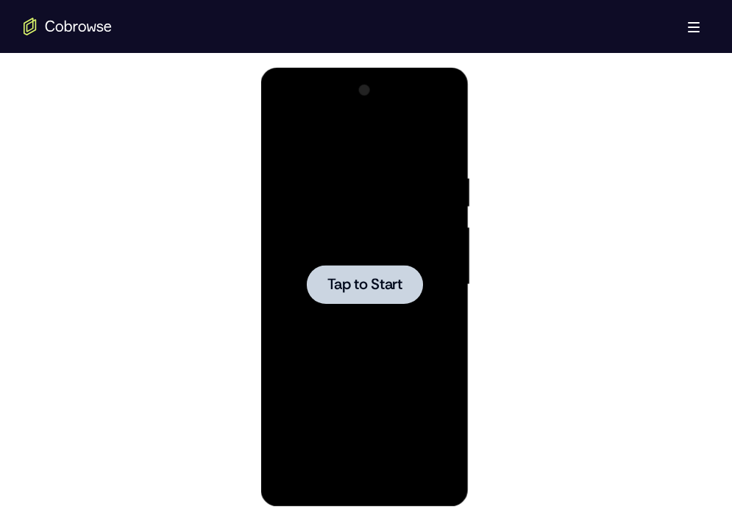
click at [394, 281] on span "Tap to Start" at bounding box center [364, 284] width 75 height 15
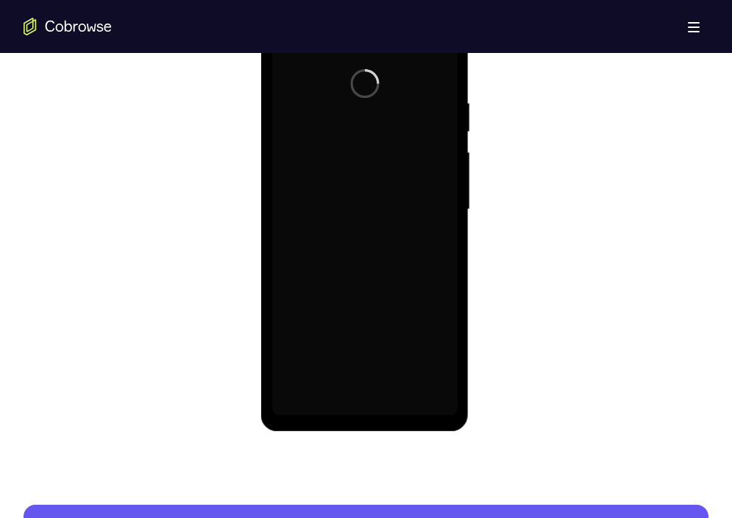
scroll to position [846, 0]
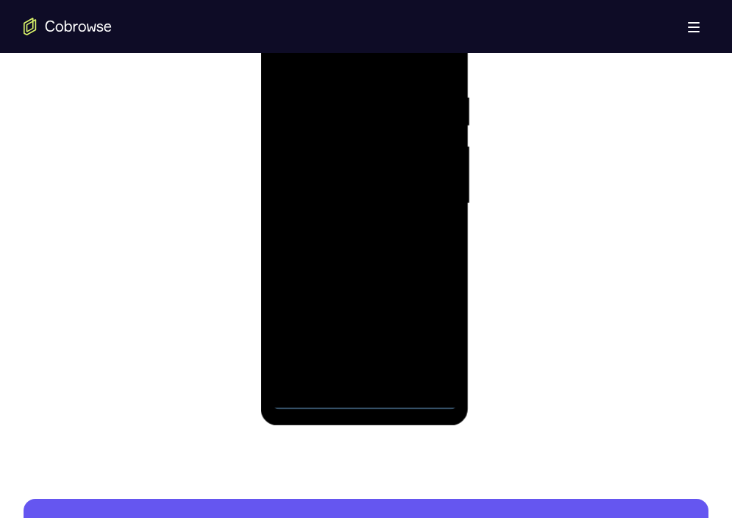
click at [363, 400] on div at bounding box center [364, 204] width 185 height 412
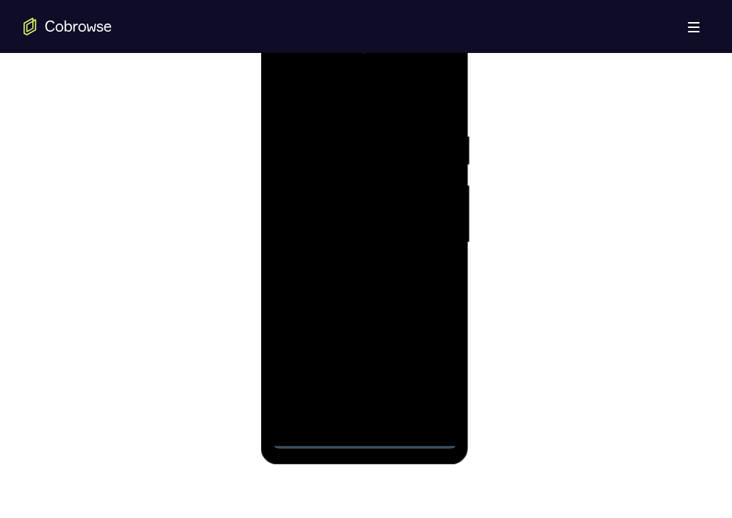
scroll to position [807, 0]
click at [430, 379] on div at bounding box center [364, 244] width 185 height 412
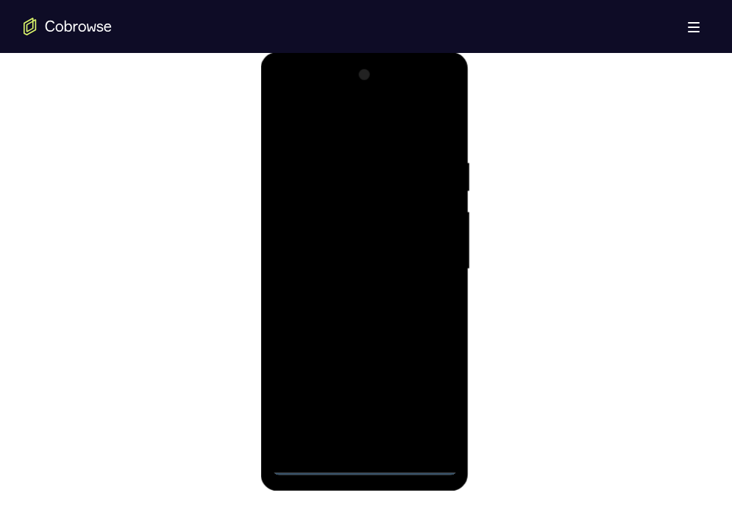
scroll to position [780, 0]
click at [311, 116] on div at bounding box center [364, 270] width 185 height 412
click at [299, 227] on div at bounding box center [364, 270] width 185 height 412
click at [357, 265] on div at bounding box center [364, 270] width 185 height 412
click at [362, 263] on div at bounding box center [364, 270] width 185 height 412
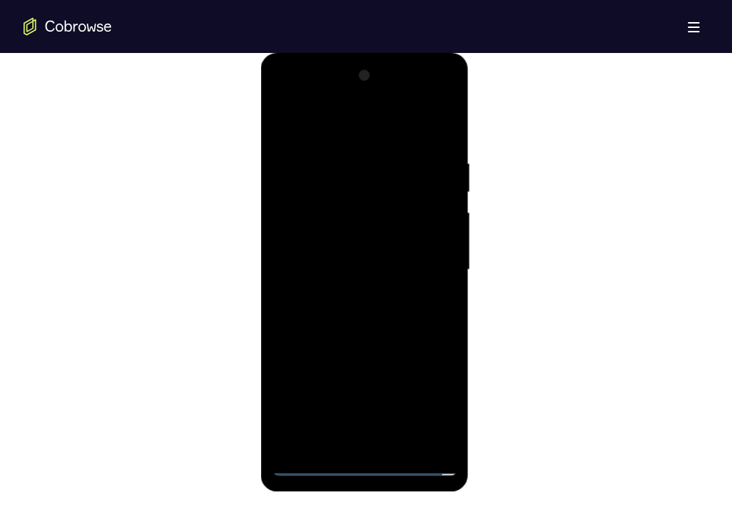
click at [362, 287] on div at bounding box center [364, 270] width 185 height 412
click at [368, 438] on div at bounding box center [364, 270] width 185 height 412
drag, startPoint x: 395, startPoint y: 390, endPoint x: 392, endPoint y: 315, distance: 75.8
click at [392, 315] on div at bounding box center [364, 270] width 185 height 412
click at [402, 259] on div at bounding box center [364, 270] width 185 height 412
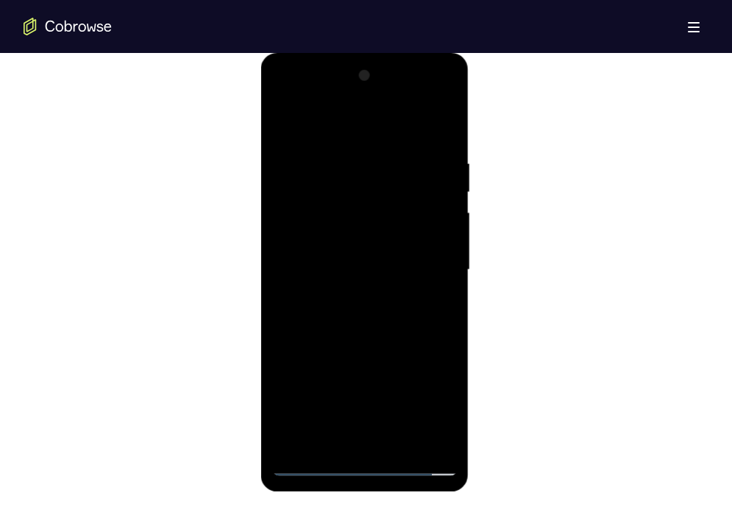
drag, startPoint x: 393, startPoint y: 402, endPoint x: 389, endPoint y: 132, distance: 269.9
click at [389, 132] on div at bounding box center [364, 270] width 185 height 412
drag, startPoint x: 393, startPoint y: 394, endPoint x: 388, endPoint y: 121, distance: 272.8
click at [388, 121] on div at bounding box center [364, 270] width 185 height 412
drag, startPoint x: 397, startPoint y: 369, endPoint x: 393, endPoint y: 88, distance: 281.7
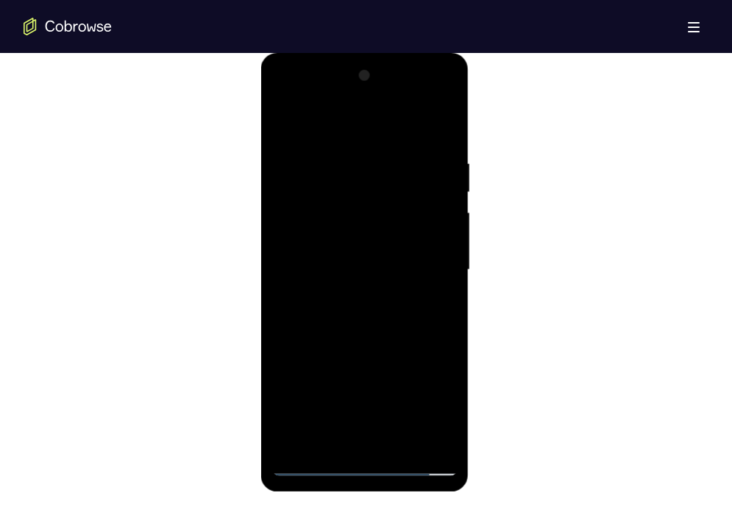
click at [393, 88] on div at bounding box center [364, 270] width 185 height 412
drag, startPoint x: 396, startPoint y: 355, endPoint x: 385, endPoint y: 160, distance: 195.9
click at [385, 160] on div at bounding box center [364, 270] width 185 height 412
drag, startPoint x: 379, startPoint y: 343, endPoint x: 386, endPoint y: 284, distance: 59.3
click at [386, 284] on div at bounding box center [364, 270] width 185 height 412
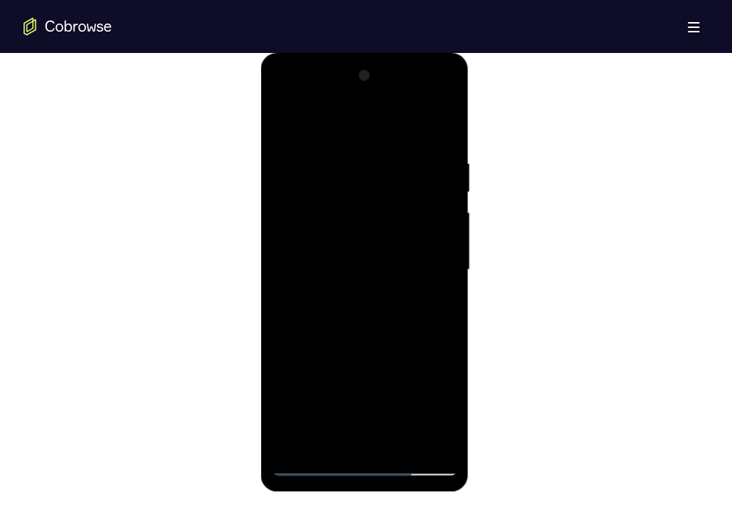
drag, startPoint x: 371, startPoint y: 356, endPoint x: 374, endPoint y: 167, distance: 189.0
click at [374, 167] on div at bounding box center [364, 270] width 185 height 412
drag, startPoint x: 393, startPoint y: 356, endPoint x: 395, endPoint y: 273, distance: 83.1
click at [395, 273] on div at bounding box center [364, 270] width 185 height 412
click at [402, 226] on div at bounding box center [364, 270] width 185 height 412
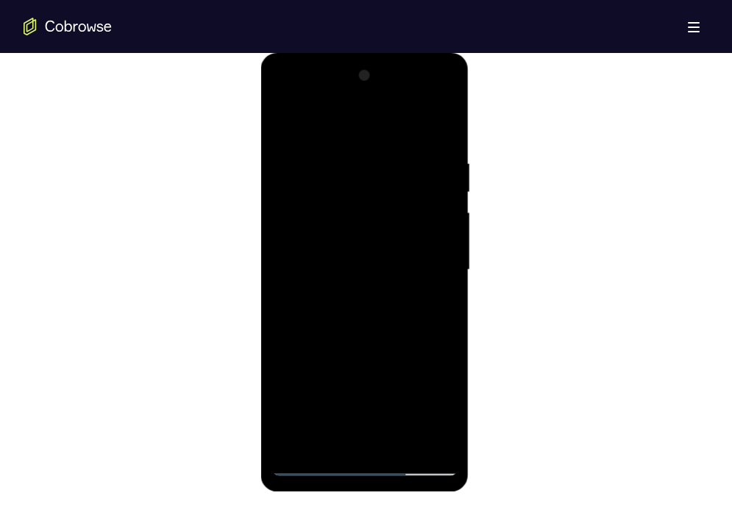
drag, startPoint x: 391, startPoint y: 354, endPoint x: 365, endPoint y: 166, distance: 189.4
click at [365, 166] on div at bounding box center [364, 270] width 185 height 412
drag, startPoint x: 390, startPoint y: 334, endPoint x: 401, endPoint y: 199, distance: 135.1
click at [401, 199] on div at bounding box center [364, 270] width 185 height 412
drag, startPoint x: 401, startPoint y: 210, endPoint x: 411, endPoint y: 278, distance: 68.3
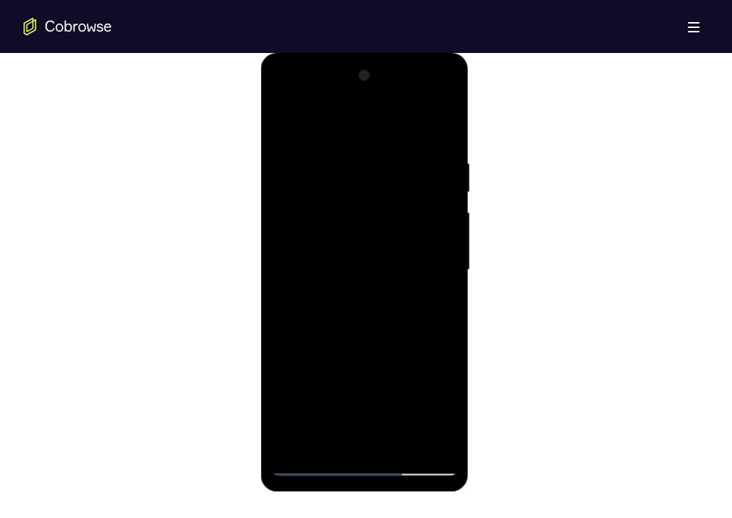
click at [411, 278] on div at bounding box center [364, 270] width 185 height 412
drag, startPoint x: 396, startPoint y: 357, endPoint x: 403, endPoint y: 160, distance: 197.2
click at [403, 160] on div at bounding box center [364, 270] width 185 height 412
drag, startPoint x: 411, startPoint y: 324, endPoint x: 415, endPoint y: 174, distance: 150.1
click at [415, 174] on div at bounding box center [364, 270] width 185 height 412
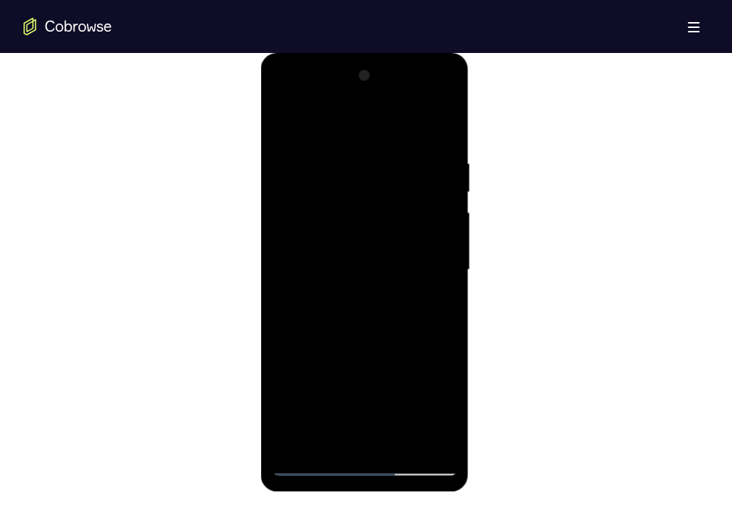
drag, startPoint x: 392, startPoint y: 382, endPoint x: 388, endPoint y: 210, distance: 171.4
click at [388, 210] on div at bounding box center [364, 270] width 185 height 412
drag, startPoint x: 390, startPoint y: 366, endPoint x: 388, endPoint y: 198, distance: 168.4
click at [388, 198] on div at bounding box center [364, 270] width 185 height 412
drag, startPoint x: 400, startPoint y: 329, endPoint x: 411, endPoint y: 130, distance: 198.8
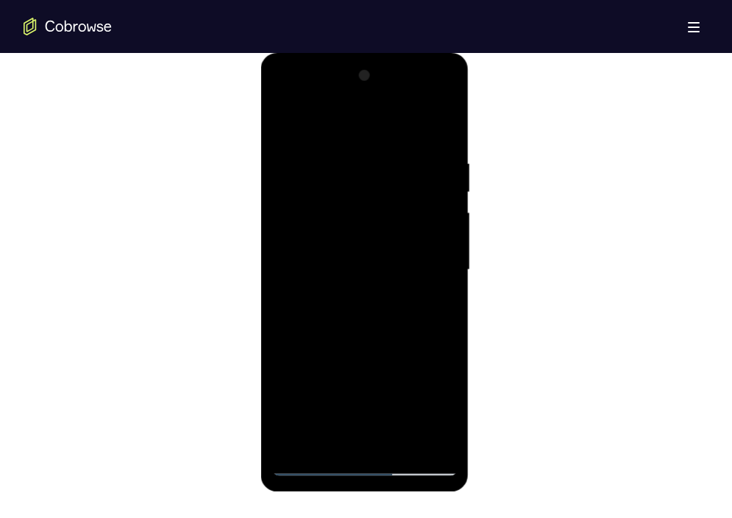
click at [411, 130] on div at bounding box center [364, 270] width 185 height 412
drag, startPoint x: 416, startPoint y: 323, endPoint x: 426, endPoint y: 116, distance: 206.8
click at [426, 116] on div at bounding box center [364, 270] width 185 height 412
drag, startPoint x: 424, startPoint y: 338, endPoint x: 435, endPoint y: 146, distance: 191.5
click at [435, 146] on div at bounding box center [364, 270] width 185 height 412
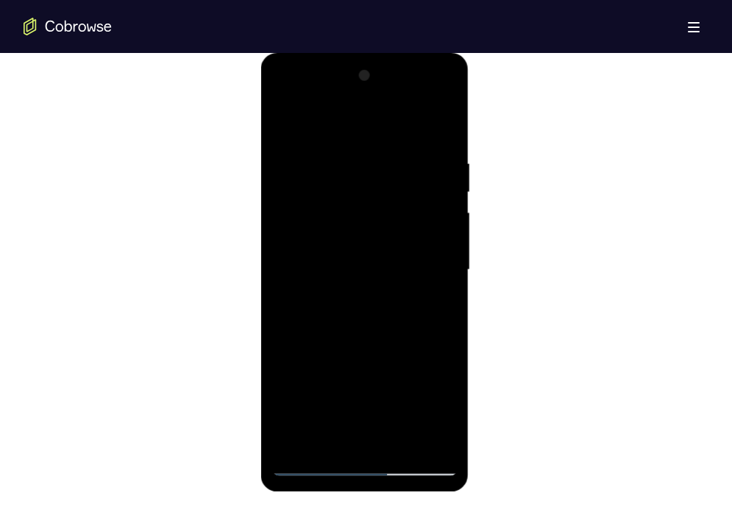
drag, startPoint x: 418, startPoint y: 329, endPoint x: 421, endPoint y: 79, distance: 250.0
click at [421, 79] on div at bounding box center [364, 270] width 185 height 412
drag, startPoint x: 410, startPoint y: 348, endPoint x: 415, endPoint y: 199, distance: 148.6
click at [415, 199] on div at bounding box center [364, 270] width 185 height 412
drag, startPoint x: 360, startPoint y: 367, endPoint x: 357, endPoint y: 79, distance: 288.3
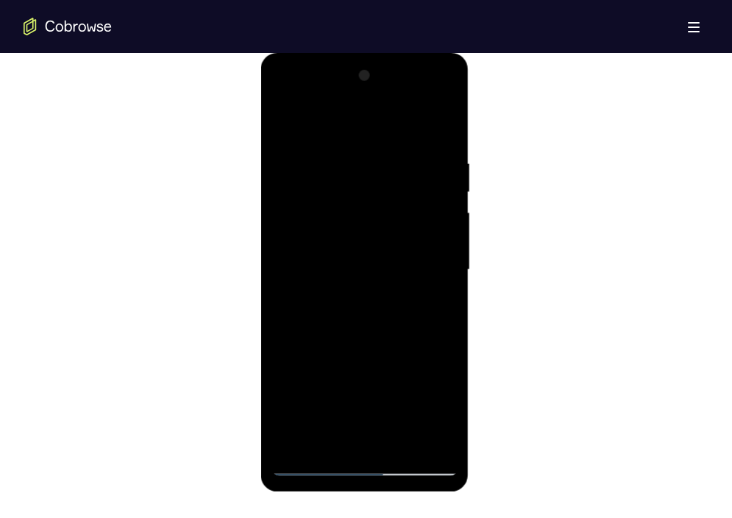
click at [357, 79] on div at bounding box center [364, 270] width 185 height 412
drag, startPoint x: 388, startPoint y: 338, endPoint x: 382, endPoint y: 101, distance: 236.1
click at [382, 101] on div at bounding box center [364, 270] width 185 height 412
click at [405, 204] on div at bounding box center [364, 270] width 185 height 412
drag, startPoint x: 385, startPoint y: 320, endPoint x: 386, endPoint y: 107, distance: 213.2
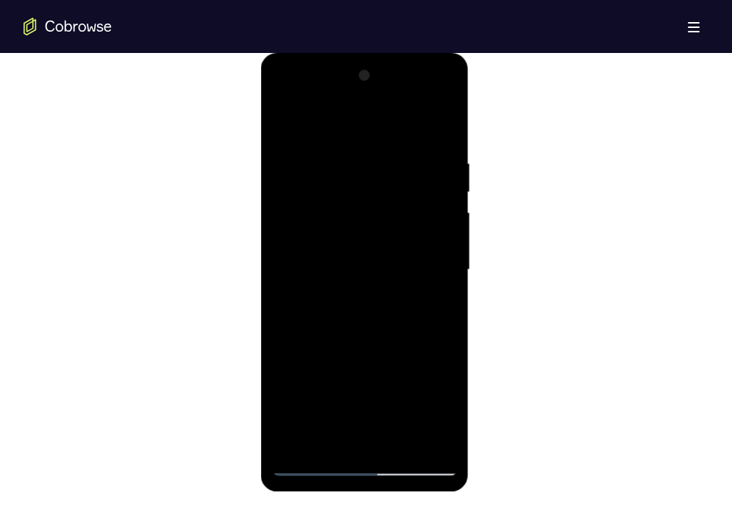
click at [386, 107] on div at bounding box center [364, 270] width 185 height 412
drag, startPoint x: 393, startPoint y: 351, endPoint x: 403, endPoint y: 156, distance: 195.1
click at [403, 156] on div at bounding box center [364, 270] width 185 height 412
drag, startPoint x: 401, startPoint y: 357, endPoint x: 402, endPoint y: 193, distance: 163.2
click at [402, 193] on div at bounding box center [364, 270] width 185 height 412
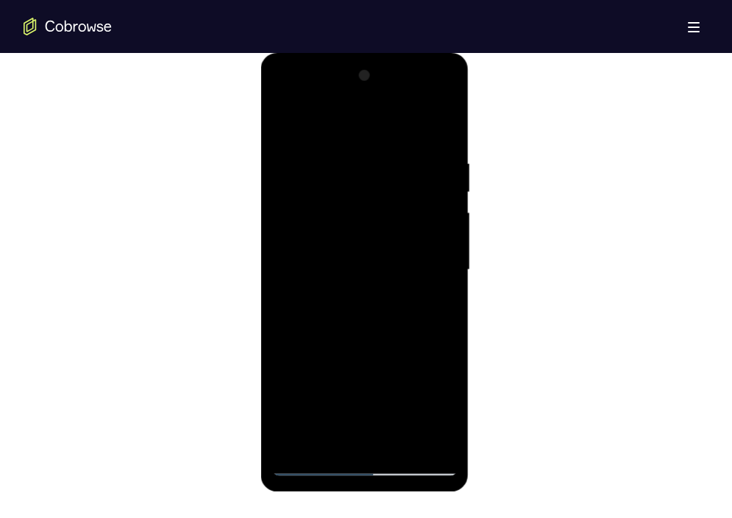
drag, startPoint x: 402, startPoint y: 199, endPoint x: 400, endPoint y: 79, distance: 119.9
click at [400, 79] on div at bounding box center [364, 270] width 185 height 412
drag, startPoint x: 396, startPoint y: 365, endPoint x: 421, endPoint y: 86, distance: 279.8
click at [421, 86] on div at bounding box center [364, 270] width 185 height 412
drag, startPoint x: 401, startPoint y: 365, endPoint x: 399, endPoint y: 129, distance: 236.0
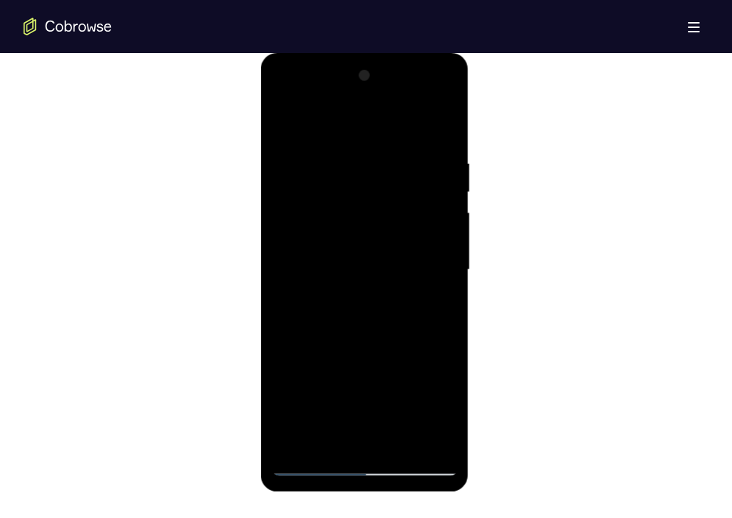
click at [399, 129] on div at bounding box center [364, 270] width 185 height 412
click at [366, 186] on div at bounding box center [364, 270] width 185 height 412
drag, startPoint x: 394, startPoint y: 370, endPoint x: 400, endPoint y: 251, distance: 119.3
click at [400, 251] on div at bounding box center [364, 270] width 185 height 412
drag, startPoint x: 382, startPoint y: 371, endPoint x: 378, endPoint y: 220, distance: 150.8
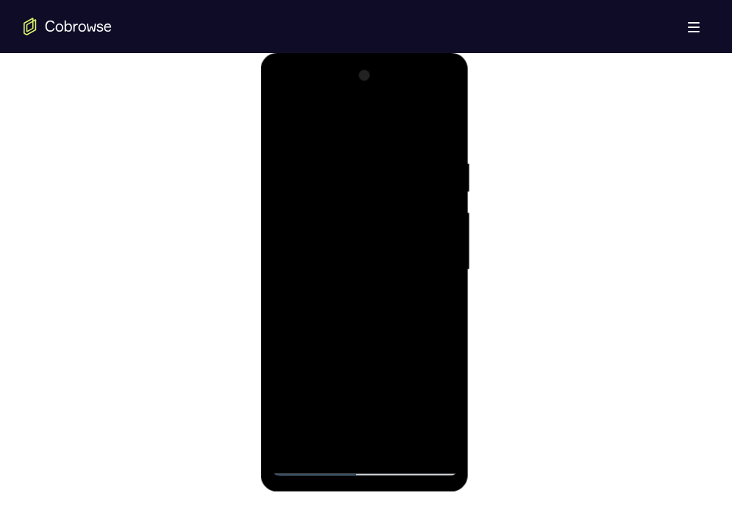
click at [378, 220] on div at bounding box center [364, 270] width 185 height 412
drag, startPoint x: 357, startPoint y: 345, endPoint x: 369, endPoint y: 154, distance: 190.8
click at [369, 154] on div at bounding box center [364, 270] width 185 height 412
drag, startPoint x: 379, startPoint y: 335, endPoint x: 381, endPoint y: 97, distance: 238.2
click at [381, 97] on div at bounding box center [364, 270] width 185 height 412
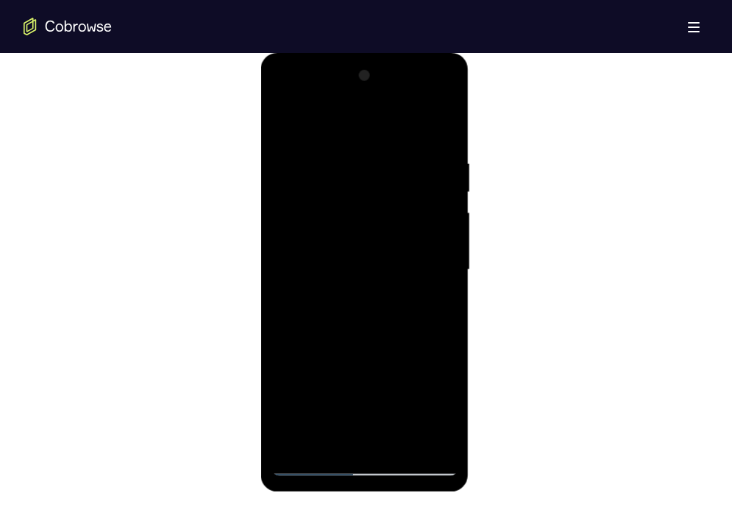
drag, startPoint x: 376, startPoint y: 312, endPoint x: 390, endPoint y: 154, distance: 158.0
click at [390, 154] on div at bounding box center [364, 270] width 185 height 412
drag, startPoint x: 364, startPoint y: 371, endPoint x: 368, endPoint y: 160, distance: 211.1
click at [368, 160] on div at bounding box center [364, 270] width 185 height 412
drag, startPoint x: 373, startPoint y: 346, endPoint x: 382, endPoint y: 207, distance: 138.6
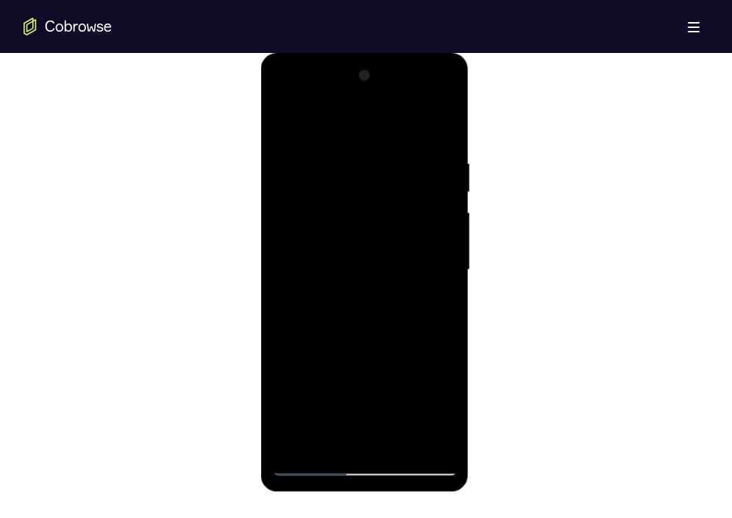
click at [382, 207] on div at bounding box center [364, 270] width 185 height 412
drag, startPoint x: 403, startPoint y: 369, endPoint x: 392, endPoint y: 149, distance: 220.9
click at [392, 149] on div at bounding box center [364, 270] width 185 height 412
drag, startPoint x: 391, startPoint y: 357, endPoint x: 384, endPoint y: 168, distance: 189.8
click at [384, 168] on div at bounding box center [364, 270] width 185 height 412
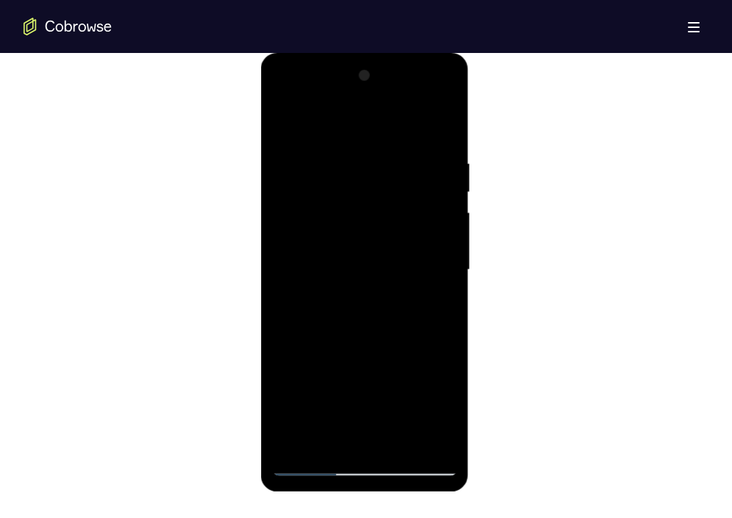
drag, startPoint x: 376, startPoint y: 350, endPoint x: 378, endPoint y: 283, distance: 66.9
click at [378, 283] on div at bounding box center [364, 270] width 185 height 412
drag, startPoint x: 386, startPoint y: 351, endPoint x: 389, endPoint y: 98, distance: 253.0
click at [389, 98] on div at bounding box center [364, 270] width 185 height 412
drag, startPoint x: 379, startPoint y: 351, endPoint x: 409, endPoint y: 89, distance: 263.5
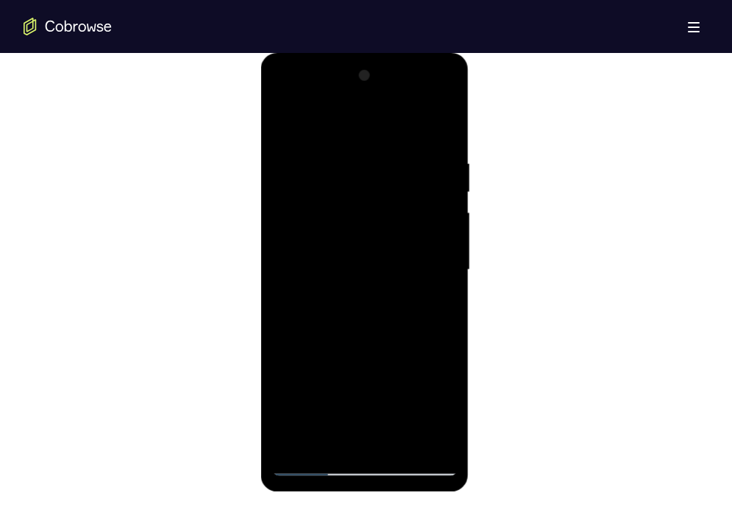
click at [409, 89] on div at bounding box center [364, 270] width 185 height 412
drag, startPoint x: 393, startPoint y: 326, endPoint x: 413, endPoint y: 121, distance: 206.8
click at [413, 121] on div at bounding box center [364, 270] width 185 height 412
drag, startPoint x: 397, startPoint y: 200, endPoint x: 402, endPoint y: 79, distance: 121.4
click at [402, 79] on div at bounding box center [364, 270] width 185 height 412
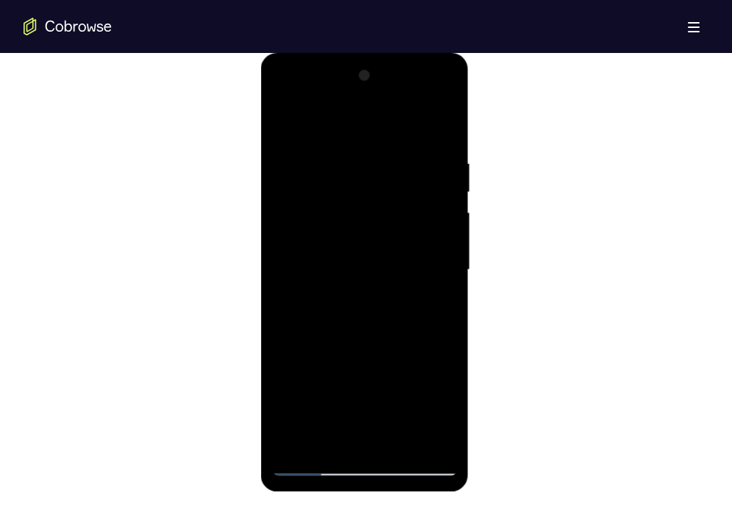
drag, startPoint x: 380, startPoint y: 363, endPoint x: 390, endPoint y: 251, distance: 112.2
click at [390, 251] on div at bounding box center [364, 270] width 185 height 412
drag, startPoint x: 382, startPoint y: 386, endPoint x: 390, endPoint y: 171, distance: 214.9
click at [390, 171] on div at bounding box center [364, 270] width 185 height 412
drag, startPoint x: 408, startPoint y: 351, endPoint x: 421, endPoint y: 128, distance: 223.9
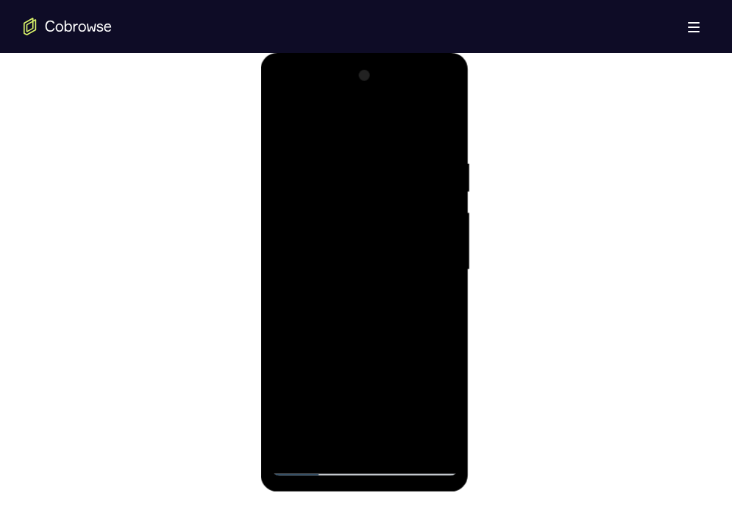
click at [421, 128] on div at bounding box center [364, 270] width 185 height 412
drag, startPoint x: 413, startPoint y: 354, endPoint x: 420, endPoint y: 132, distance: 222.9
click at [420, 132] on div at bounding box center [364, 270] width 185 height 412
drag, startPoint x: 410, startPoint y: 326, endPoint x: 421, endPoint y: 118, distance: 208.3
click at [421, 118] on div at bounding box center [364, 270] width 185 height 412
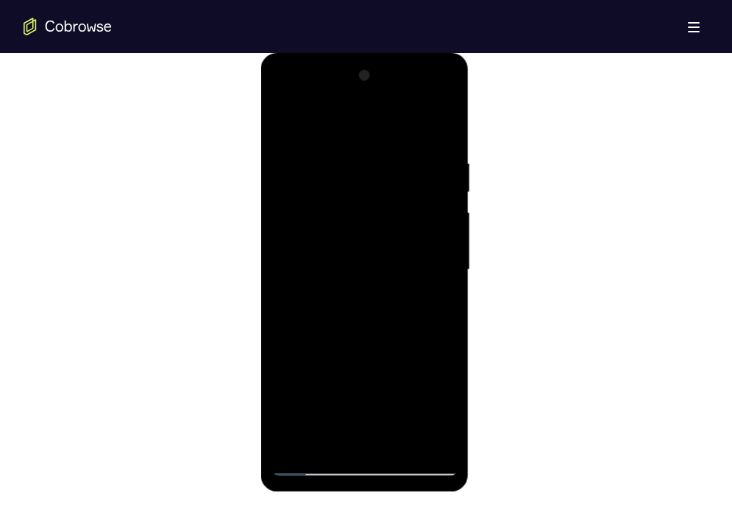
drag, startPoint x: 376, startPoint y: 374, endPoint x: 393, endPoint y: 175, distance: 199.3
click at [393, 175] on div at bounding box center [364, 270] width 185 height 412
drag, startPoint x: 405, startPoint y: 360, endPoint x: 396, endPoint y: 93, distance: 267.1
click at [396, 93] on div at bounding box center [364, 270] width 185 height 412
drag, startPoint x: 389, startPoint y: 368, endPoint x: 374, endPoint y: 131, distance: 237.2
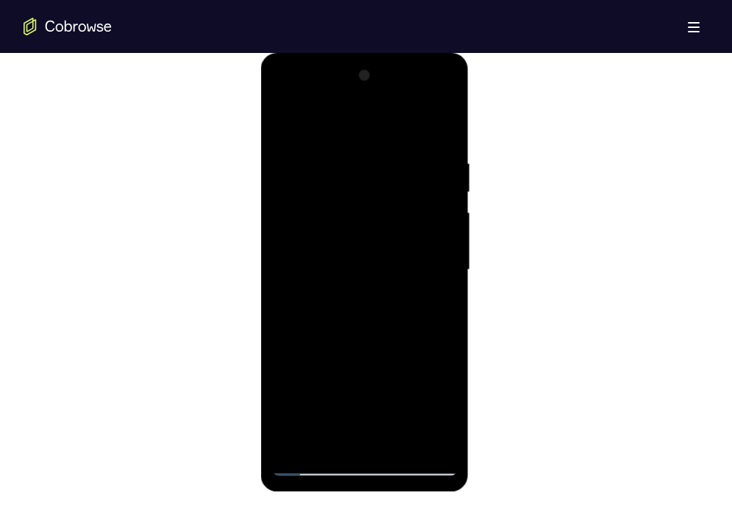
click at [374, 131] on div at bounding box center [364, 270] width 185 height 412
drag, startPoint x: 385, startPoint y: 346, endPoint x: 389, endPoint y: 208, distance: 137.6
click at [389, 208] on div at bounding box center [364, 270] width 185 height 412
drag, startPoint x: 401, startPoint y: 356, endPoint x: 401, endPoint y: 186, distance: 169.9
click at [401, 186] on div at bounding box center [364, 270] width 185 height 412
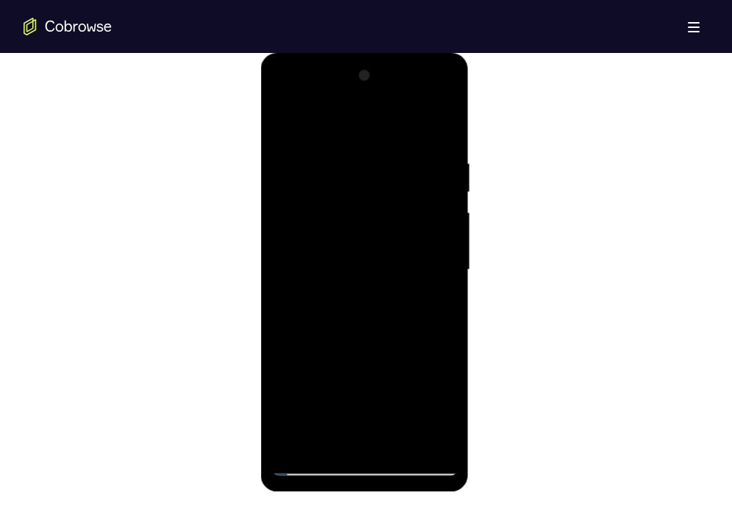
drag, startPoint x: 388, startPoint y: 357, endPoint x: 382, endPoint y: 122, distance: 235.4
click at [382, 122] on div at bounding box center [364, 270] width 185 height 412
drag, startPoint x: 390, startPoint y: 334, endPoint x: 391, endPoint y: 281, distance: 53.0
click at [391, 281] on div at bounding box center [364, 270] width 185 height 412
drag, startPoint x: 396, startPoint y: 360, endPoint x: 396, endPoint y: 135, distance: 225.0
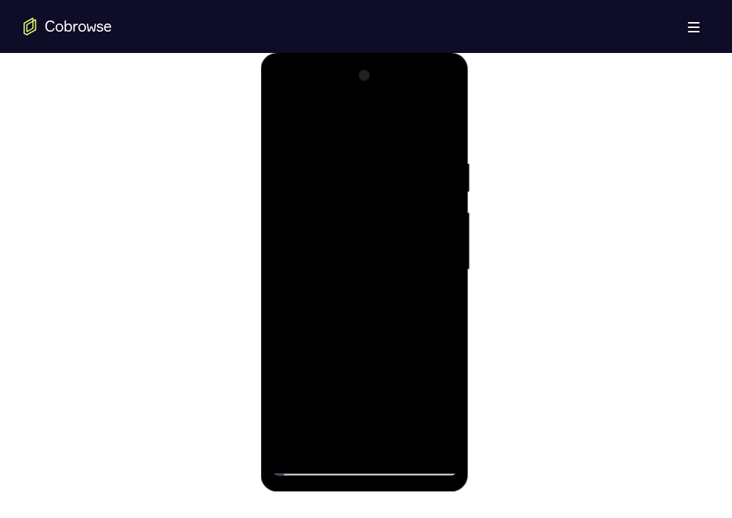
click at [396, 135] on div at bounding box center [364, 270] width 185 height 412
drag, startPoint x: 396, startPoint y: 344, endPoint x: 401, endPoint y: 272, distance: 72.2
click at [401, 272] on div at bounding box center [364, 270] width 185 height 412
drag, startPoint x: 401, startPoint y: 359, endPoint x: 400, endPoint y: 99, distance: 259.6
click at [400, 99] on div at bounding box center [364, 270] width 185 height 412
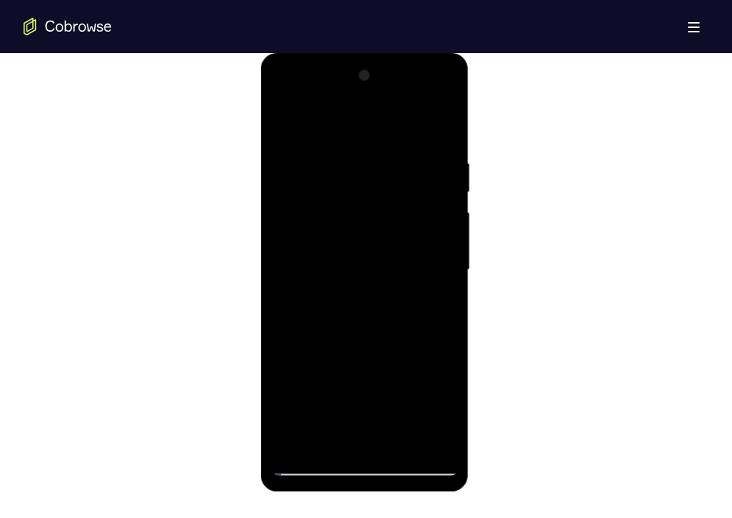
drag, startPoint x: 401, startPoint y: 307, endPoint x: 399, endPoint y: 79, distance: 228.7
click at [399, 79] on div at bounding box center [364, 270] width 185 height 412
drag, startPoint x: 404, startPoint y: 305, endPoint x: 396, endPoint y: 79, distance: 226.6
click at [396, 79] on div at bounding box center [364, 270] width 185 height 412
drag, startPoint x: 410, startPoint y: 324, endPoint x: 440, endPoint y: 233, distance: 95.8
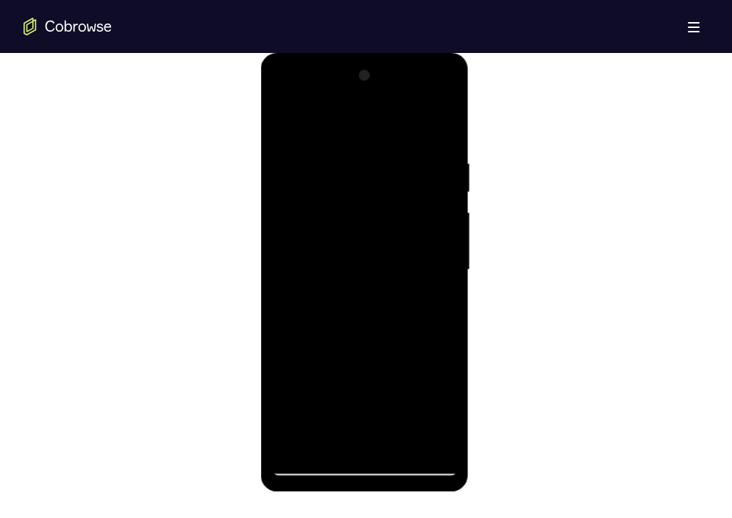
click at [440, 233] on div at bounding box center [364, 270] width 185 height 412
drag, startPoint x: 392, startPoint y: 368, endPoint x: 386, endPoint y: 129, distance: 239.8
click at [386, 129] on div at bounding box center [364, 270] width 185 height 412
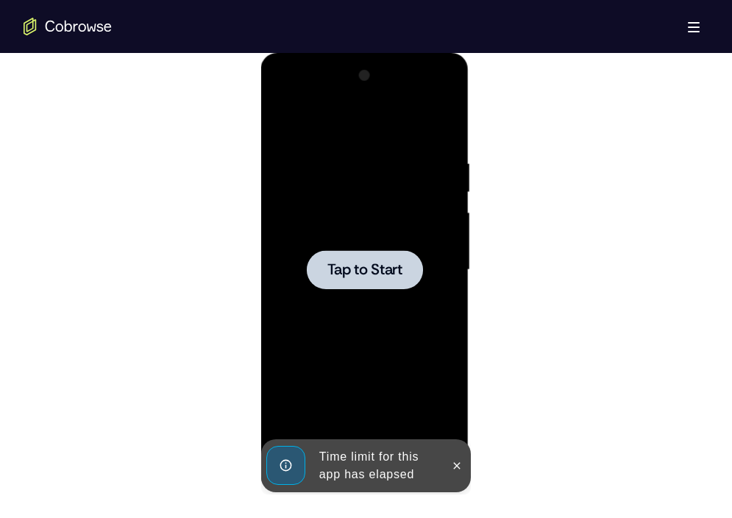
drag, startPoint x: 401, startPoint y: 324, endPoint x: 405, endPoint y: 174, distance: 150.0
click at [405, 53] on div "Tap to Start" at bounding box center [365, 53] width 208 height 0
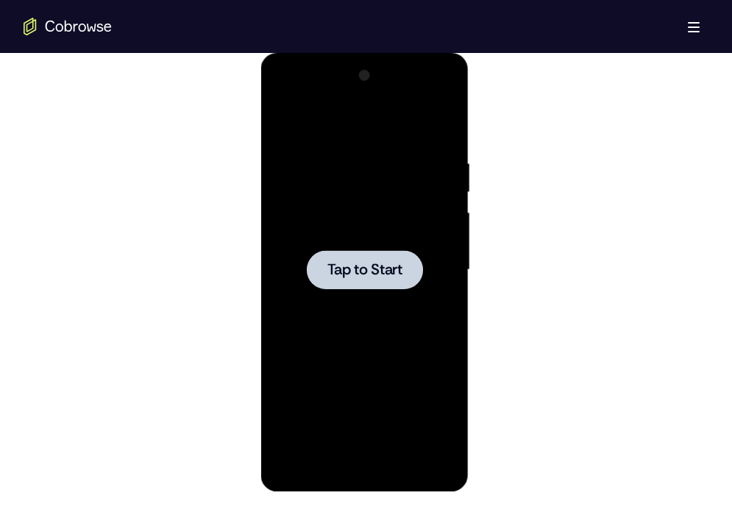
click at [401, 270] on span "Tap to Start" at bounding box center [364, 270] width 75 height 15
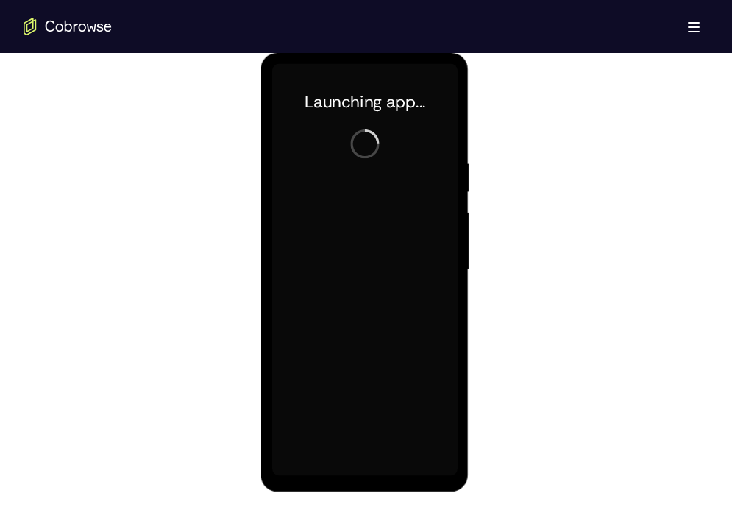
click at [357, 474] on div at bounding box center [364, 270] width 185 height 412
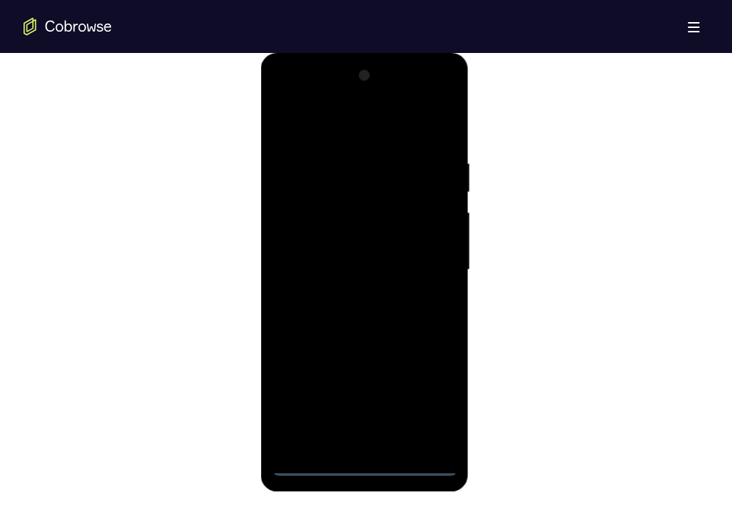
click at [426, 413] on div at bounding box center [364, 270] width 185 height 412
click at [315, 113] on div at bounding box center [364, 270] width 185 height 412
click at [304, 226] on div at bounding box center [364, 270] width 185 height 412
click at [338, 275] on div at bounding box center [364, 270] width 185 height 412
click at [345, 265] on div at bounding box center [364, 270] width 185 height 412
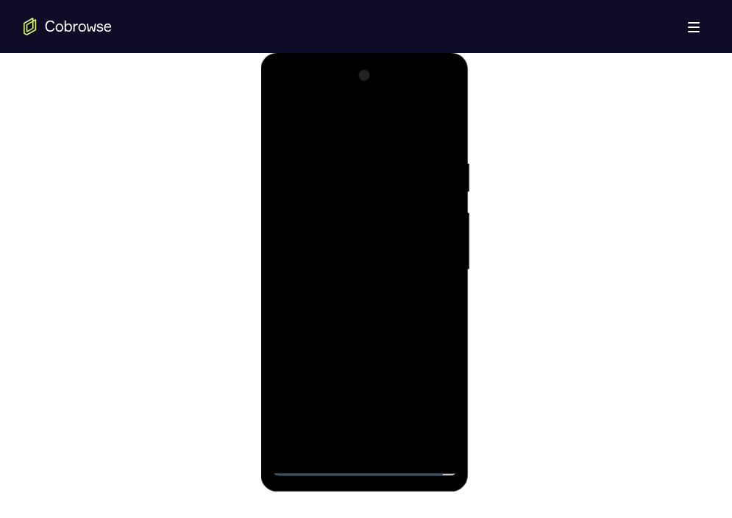
click at [345, 286] on div at bounding box center [364, 270] width 185 height 412
click at [367, 435] on div at bounding box center [364, 270] width 185 height 412
drag, startPoint x: 396, startPoint y: 386, endPoint x: 383, endPoint y: 224, distance: 162.3
click at [383, 224] on div at bounding box center [364, 270] width 185 height 412
click at [386, 169] on div at bounding box center [364, 270] width 185 height 412
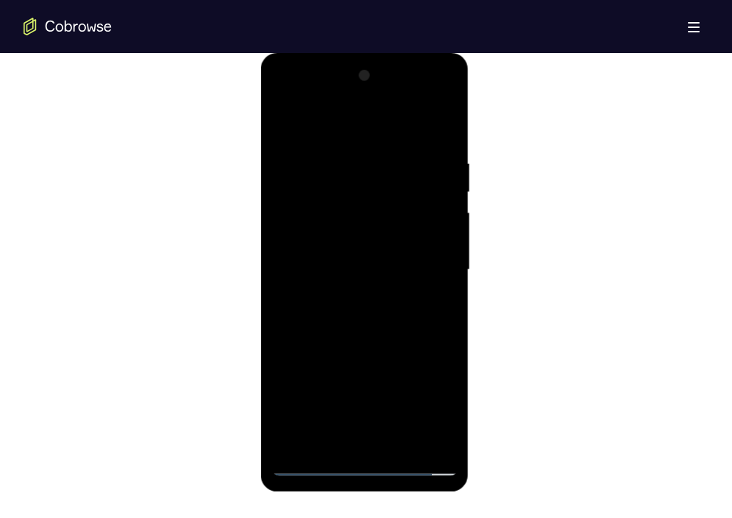
drag, startPoint x: 413, startPoint y: 365, endPoint x: 403, endPoint y: -26, distance: 391.3
click at [403, 53] on html "Online web based iOS Simulators and Android Emulators. Run iPhone, iPad, Mobile…" at bounding box center [366, 273] width 210 height 441
drag, startPoint x: 390, startPoint y: 343, endPoint x: 382, endPoint y: 90, distance: 253.1
click at [382, 90] on div at bounding box center [364, 270] width 185 height 412
drag, startPoint x: 433, startPoint y: 366, endPoint x: 424, endPoint y: 156, distance: 210.5
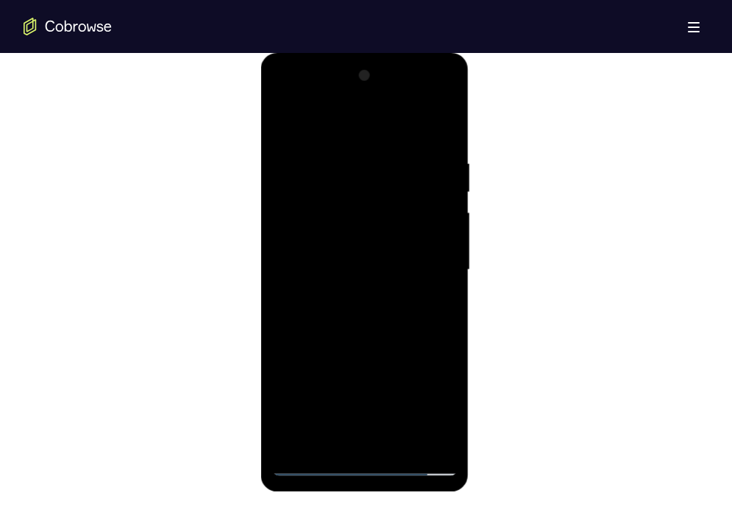
click at [424, 156] on div at bounding box center [364, 270] width 185 height 412
drag, startPoint x: 413, startPoint y: 401, endPoint x: 385, endPoint y: 71, distance: 331.3
click at [385, 71] on div at bounding box center [364, 270] width 185 height 412
drag, startPoint x: 410, startPoint y: 399, endPoint x: 387, endPoint y: 88, distance: 312.7
click at [387, 88] on div at bounding box center [364, 270] width 185 height 412
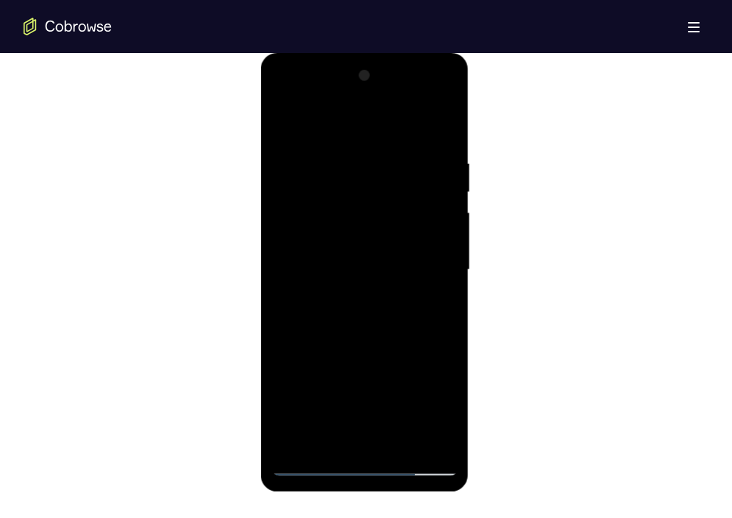
drag, startPoint x: 401, startPoint y: 366, endPoint x: 382, endPoint y: 149, distance: 218.6
click at [382, 149] on div at bounding box center [364, 270] width 185 height 412
drag, startPoint x: 394, startPoint y: 390, endPoint x: 394, endPoint y: 290, distance: 99.3
click at [394, 290] on div at bounding box center [364, 270] width 185 height 412
drag, startPoint x: 406, startPoint y: 396, endPoint x: 407, endPoint y: 213, distance: 183.8
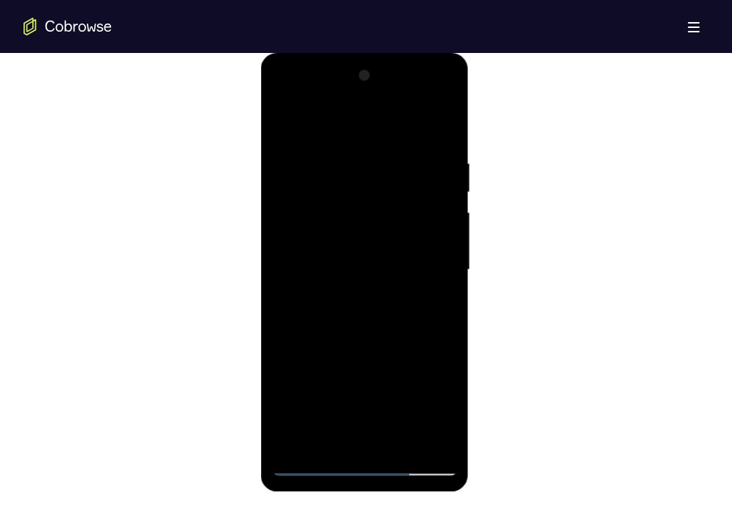
click at [407, 213] on div at bounding box center [364, 270] width 185 height 412
drag, startPoint x: 399, startPoint y: 396, endPoint x: 407, endPoint y: 185, distance: 211.2
click at [407, 185] on div at bounding box center [364, 270] width 185 height 412
drag, startPoint x: 396, startPoint y: 383, endPoint x: 388, endPoint y: 174, distance: 209.0
click at [388, 174] on div at bounding box center [364, 270] width 185 height 412
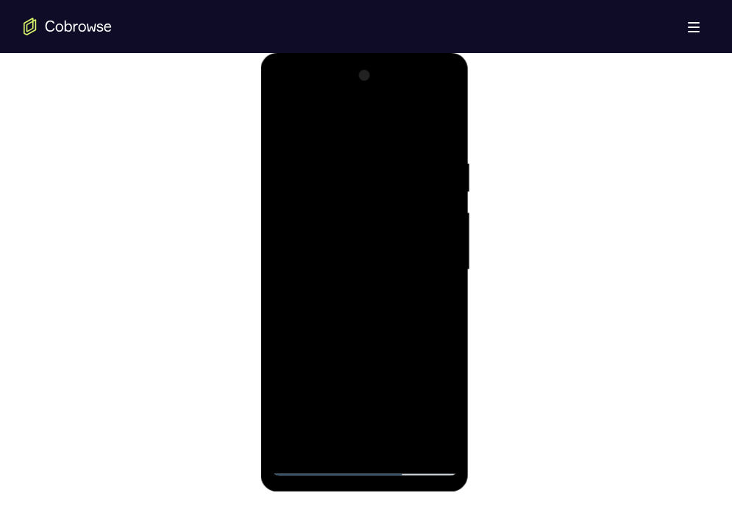
drag, startPoint x: 396, startPoint y: 370, endPoint x: 393, endPoint y: 179, distance: 191.2
click at [393, 179] on div at bounding box center [364, 270] width 185 height 412
drag, startPoint x: 396, startPoint y: 401, endPoint x: 395, endPoint y: 167, distance: 234.6
click at [395, 167] on div at bounding box center [364, 270] width 185 height 412
click at [376, 215] on div at bounding box center [364, 270] width 185 height 412
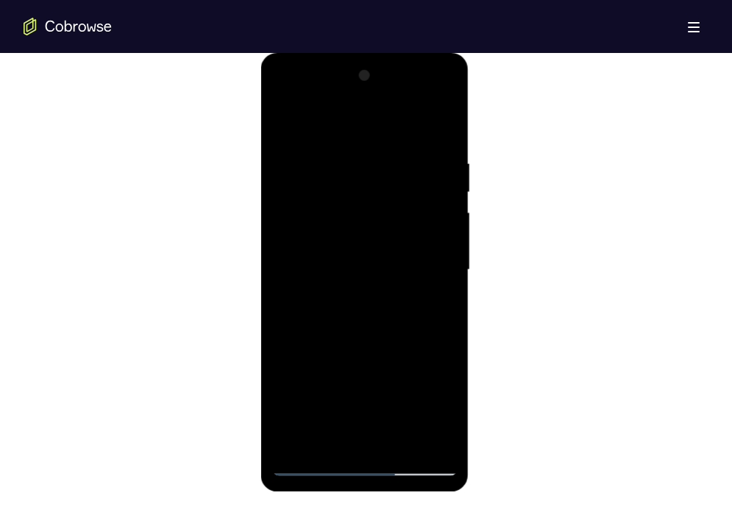
drag, startPoint x: 415, startPoint y: 391, endPoint x: 390, endPoint y: 148, distance: 244.7
click at [390, 148] on div at bounding box center [364, 270] width 185 height 412
drag, startPoint x: 391, startPoint y: 372, endPoint x: 389, endPoint y: 228, distance: 144.1
click at [389, 228] on div at bounding box center [364, 270] width 185 height 412
drag, startPoint x: 396, startPoint y: 385, endPoint x: 392, endPoint y: 168, distance: 217.0
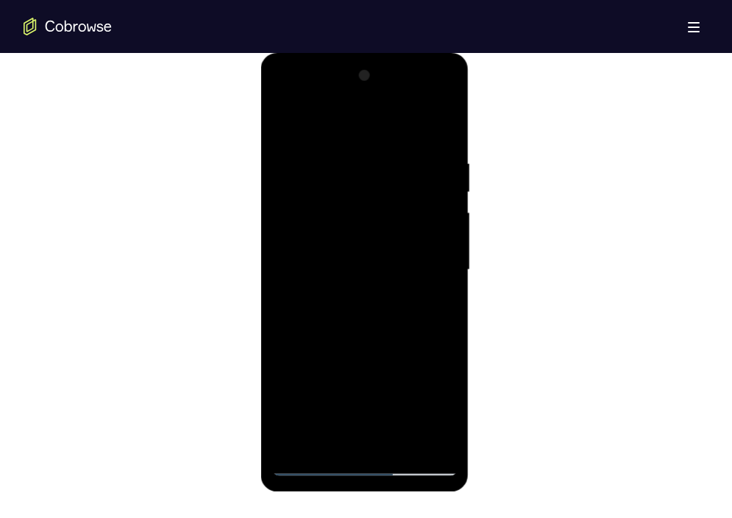
click at [392, 168] on div at bounding box center [364, 270] width 185 height 412
drag, startPoint x: 418, startPoint y: 235, endPoint x: 382, endPoint y: 102, distance: 137.0
click at [382, 102] on div at bounding box center [364, 270] width 185 height 412
drag, startPoint x: 399, startPoint y: 349, endPoint x: 393, endPoint y: 113, distance: 236.9
click at [393, 113] on div at bounding box center [364, 270] width 185 height 412
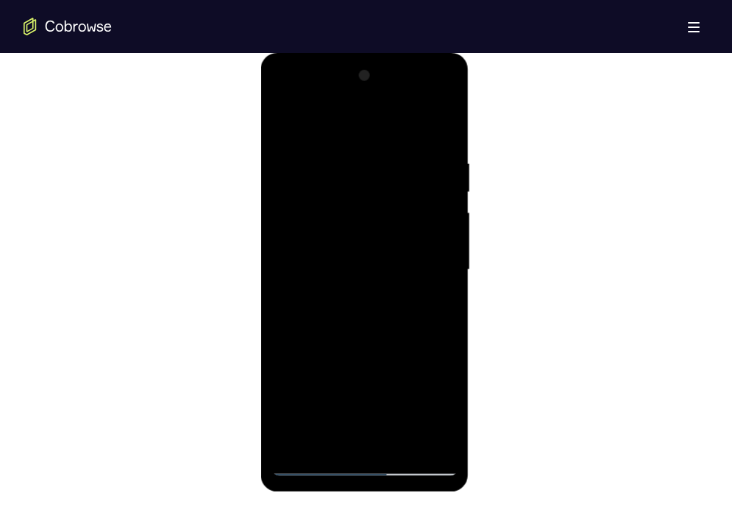
drag, startPoint x: 407, startPoint y: 351, endPoint x: 410, endPoint y: 102, distance: 249.3
click at [410, 102] on div at bounding box center [364, 270] width 185 height 412
drag, startPoint x: 412, startPoint y: 344, endPoint x: 390, endPoint y: 102, distance: 242.9
click at [390, 102] on div at bounding box center [364, 270] width 185 height 412
drag, startPoint x: 404, startPoint y: 357, endPoint x: 403, endPoint y: 126, distance: 230.9
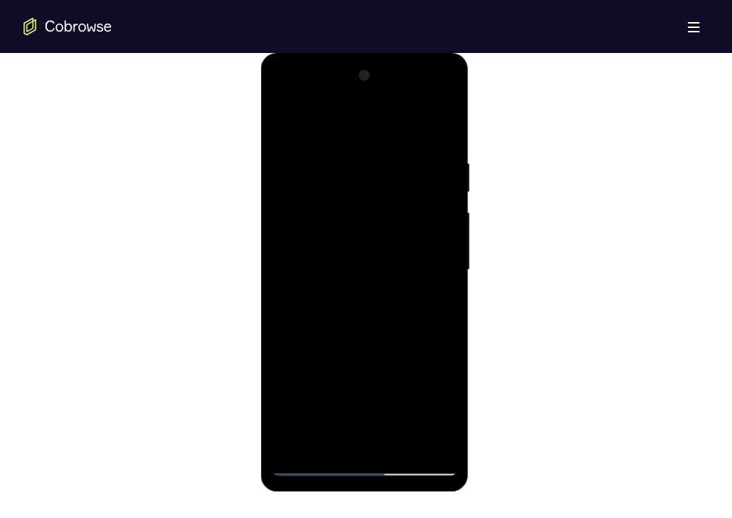
click at [403, 126] on div at bounding box center [364, 270] width 185 height 412
drag, startPoint x: 400, startPoint y: 335, endPoint x: 355, endPoint y: 102, distance: 237.4
click at [355, 102] on div at bounding box center [364, 270] width 185 height 412
drag, startPoint x: 381, startPoint y: 333, endPoint x: 375, endPoint y: 113, distance: 219.9
click at [375, 113] on div at bounding box center [364, 270] width 185 height 412
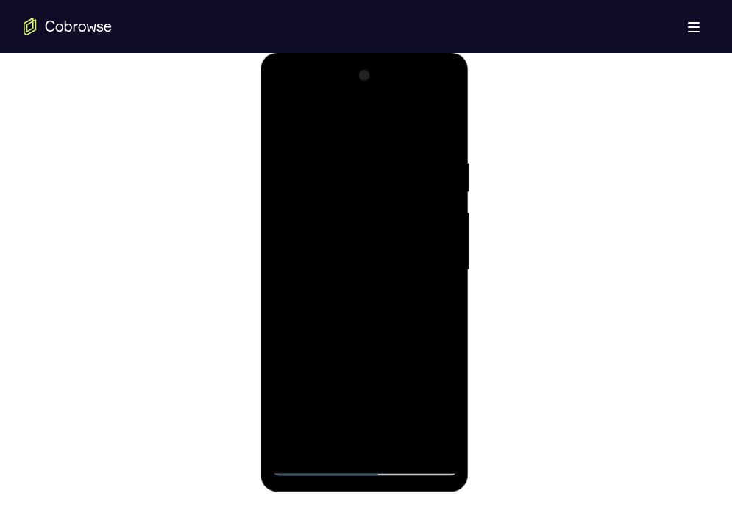
drag, startPoint x: 399, startPoint y: 343, endPoint x: 379, endPoint y: 102, distance: 241.3
click at [379, 102] on div at bounding box center [364, 270] width 185 height 412
drag, startPoint x: 398, startPoint y: 377, endPoint x: 392, endPoint y: 310, distance: 67.2
click at [392, 310] on div at bounding box center [364, 270] width 185 height 412
drag, startPoint x: 390, startPoint y: 421, endPoint x: 388, endPoint y: 193, distance: 228.0
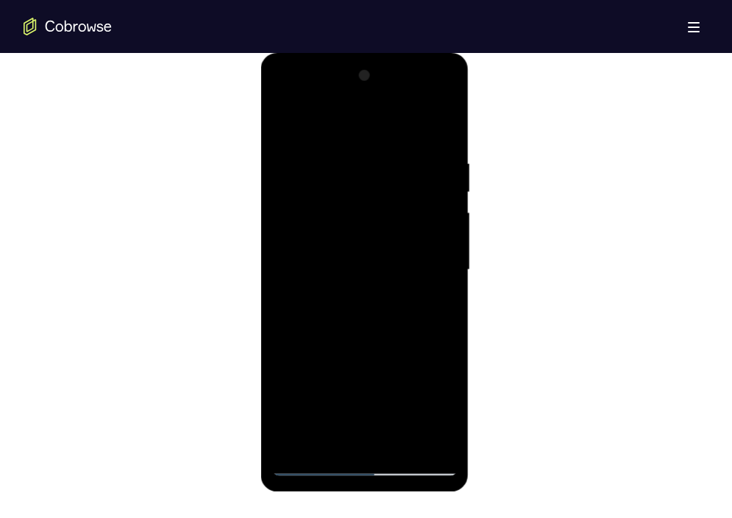
click at [388, 193] on div at bounding box center [364, 270] width 185 height 412
drag, startPoint x: 399, startPoint y: 393, endPoint x: 377, endPoint y: 160, distance: 233.4
click at [377, 160] on div at bounding box center [364, 270] width 185 height 412
drag, startPoint x: 386, startPoint y: 376, endPoint x: 365, endPoint y: 113, distance: 264.0
click at [365, 113] on div at bounding box center [364, 270] width 185 height 412
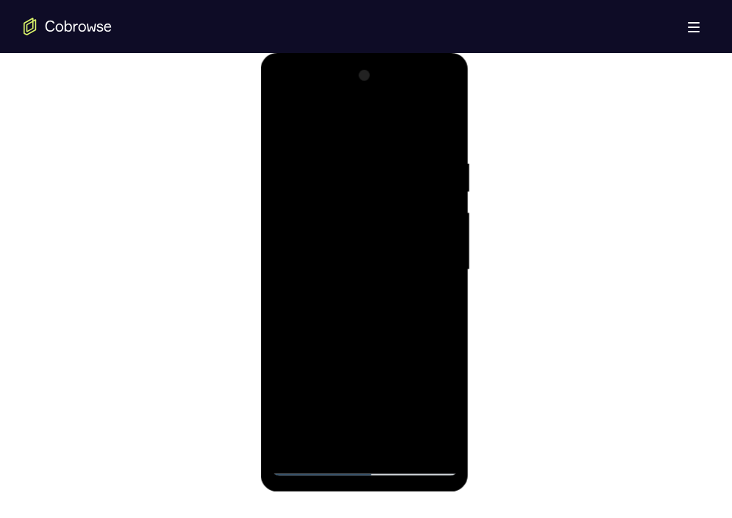
drag, startPoint x: 374, startPoint y: 381, endPoint x: 371, endPoint y: 196, distance: 184.6
click at [371, 196] on div at bounding box center [364, 270] width 185 height 412
drag, startPoint x: 382, startPoint y: 404, endPoint x: 356, endPoint y: 173, distance: 232.4
click at [356, 173] on div at bounding box center [364, 270] width 185 height 412
drag, startPoint x: 387, startPoint y: 401, endPoint x: 386, endPoint y: 189, distance: 212.5
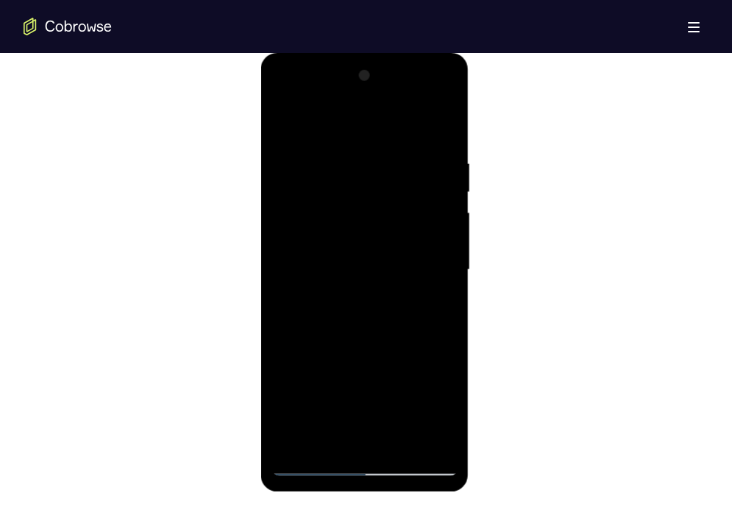
click at [386, 189] on div at bounding box center [364, 270] width 185 height 412
drag, startPoint x: 393, startPoint y: 389, endPoint x: 385, endPoint y: 126, distance: 262.6
click at [385, 126] on div at bounding box center [364, 270] width 185 height 412
drag, startPoint x: 399, startPoint y: 357, endPoint x: 398, endPoint y: 123, distance: 233.8
click at [398, 123] on div at bounding box center [364, 270] width 185 height 412
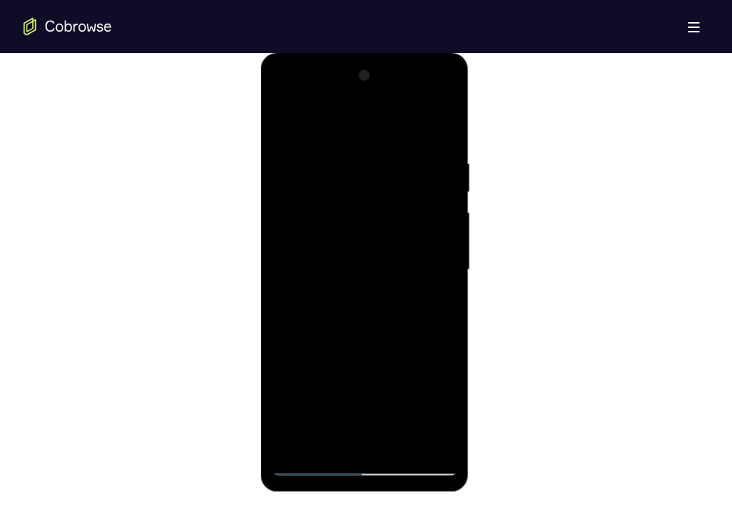
drag, startPoint x: 397, startPoint y: 378, endPoint x: 414, endPoint y: 114, distance: 264.5
click at [414, 114] on div at bounding box center [364, 270] width 185 height 412
drag, startPoint x: 396, startPoint y: 332, endPoint x: 394, endPoint y: 102, distance: 229.4
click at [394, 102] on div at bounding box center [364, 270] width 185 height 412
drag, startPoint x: 393, startPoint y: 371, endPoint x: 400, endPoint y: 102, distance: 269.2
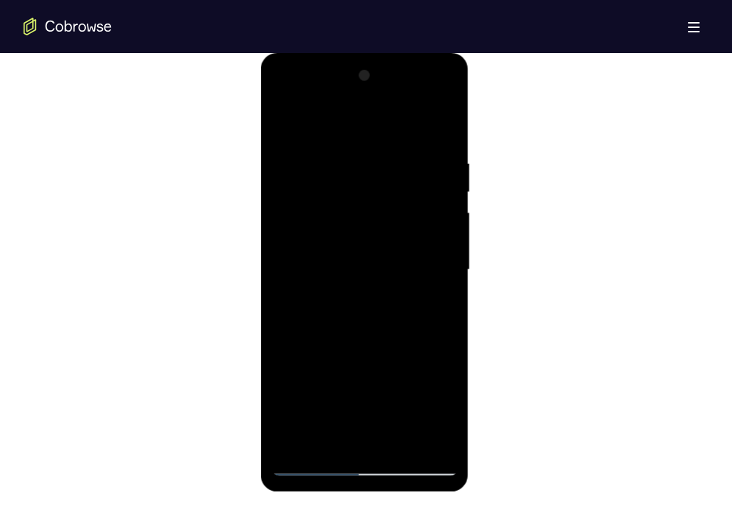
click at [400, 102] on div at bounding box center [364, 270] width 185 height 412
drag, startPoint x: 400, startPoint y: 379, endPoint x: 404, endPoint y: 163, distance: 216.2
click at [404, 163] on div at bounding box center [364, 270] width 185 height 412
drag, startPoint x: 401, startPoint y: 399, endPoint x: 396, endPoint y: 127, distance: 271.4
click at [396, 127] on div at bounding box center [364, 270] width 185 height 412
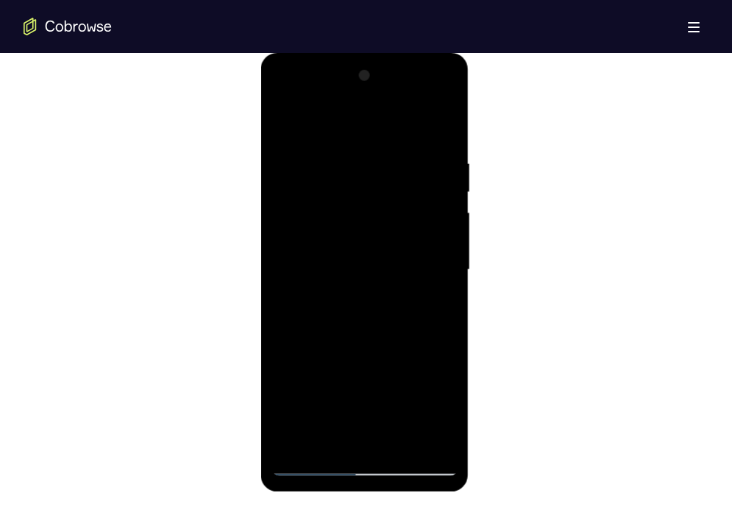
drag, startPoint x: 390, startPoint y: 360, endPoint x: 378, endPoint y: 116, distance: 244.4
click at [378, 116] on div at bounding box center [364, 270] width 185 height 412
drag, startPoint x: 376, startPoint y: 338, endPoint x: 363, endPoint y: 102, distance: 235.7
click at [363, 102] on div at bounding box center [364, 270] width 185 height 412
drag, startPoint x: 402, startPoint y: 415, endPoint x: 396, endPoint y: 166, distance: 248.6
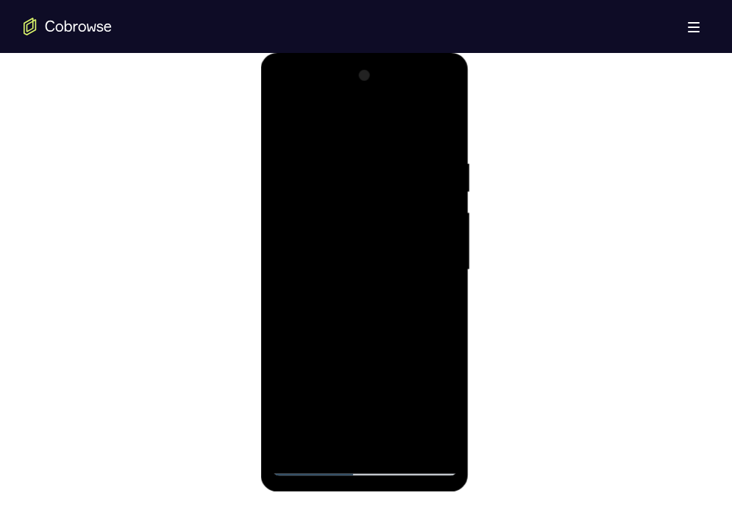
click at [396, 166] on div at bounding box center [364, 270] width 185 height 412
drag, startPoint x: 403, startPoint y: 411, endPoint x: 404, endPoint y: 165, distance: 245.6
click at [404, 165] on div at bounding box center [364, 270] width 185 height 412
drag, startPoint x: 402, startPoint y: 390, endPoint x: 396, endPoint y: 145, distance: 244.9
click at [396, 145] on div at bounding box center [364, 270] width 185 height 412
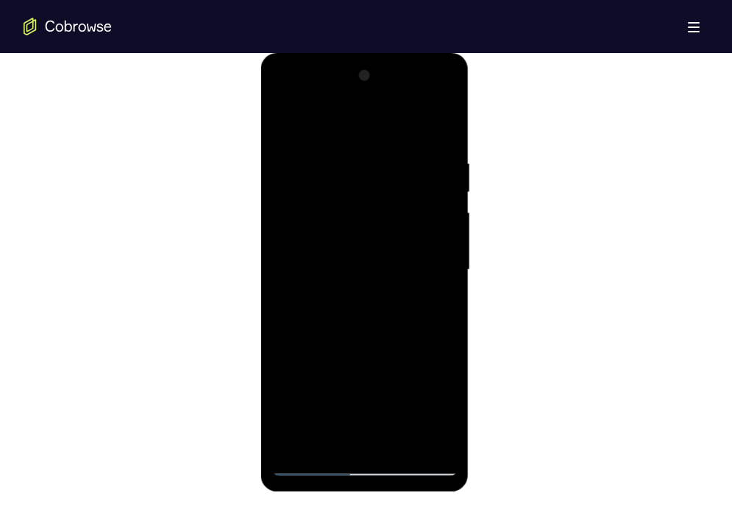
drag, startPoint x: 395, startPoint y: 393, endPoint x: 395, endPoint y: 119, distance: 273.5
click at [395, 119] on div at bounding box center [364, 270] width 185 height 412
drag, startPoint x: 398, startPoint y: 376, endPoint x: 396, endPoint y: 149, distance: 226.5
click at [396, 149] on div at bounding box center [364, 270] width 185 height 412
drag, startPoint x: 394, startPoint y: 371, endPoint x: 393, endPoint y: 132, distance: 239.7
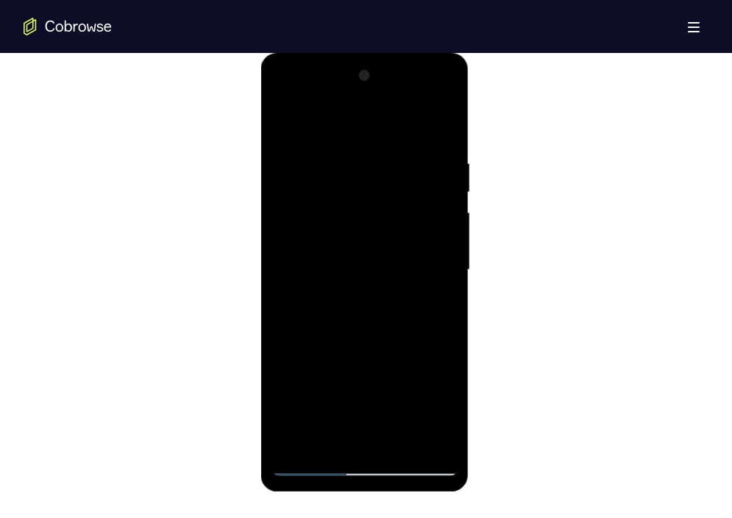
click at [393, 132] on div at bounding box center [364, 270] width 185 height 412
drag, startPoint x: 397, startPoint y: 399, endPoint x: 407, endPoint y: 290, distance: 109.3
click at [407, 290] on div at bounding box center [364, 270] width 185 height 412
drag, startPoint x: 388, startPoint y: 386, endPoint x: 351, endPoint y: 143, distance: 245.4
click at [351, 143] on div at bounding box center [364, 270] width 185 height 412
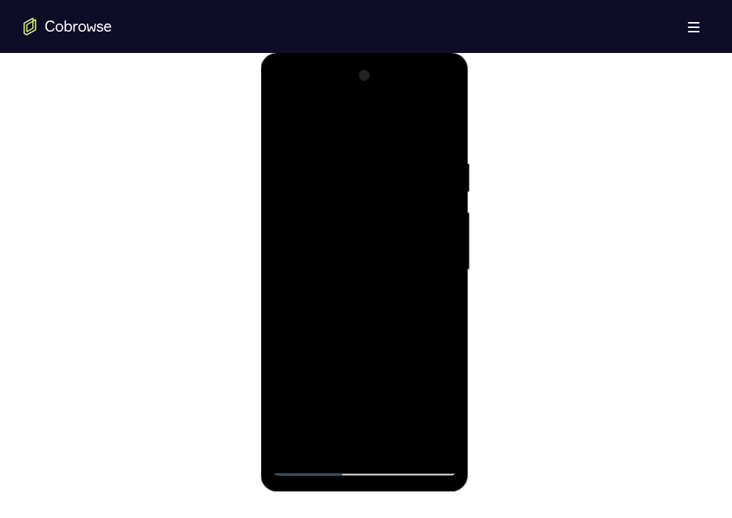
drag, startPoint x: 380, startPoint y: 358, endPoint x: 380, endPoint y: 126, distance: 232.4
click at [380, 126] on div at bounding box center [364, 270] width 185 height 412
drag, startPoint x: 386, startPoint y: 356, endPoint x: 386, endPoint y: 112, distance: 244.1
click at [386, 112] on div at bounding box center [364, 270] width 185 height 412
drag, startPoint x: 382, startPoint y: 400, endPoint x: 396, endPoint y: 122, distance: 278.3
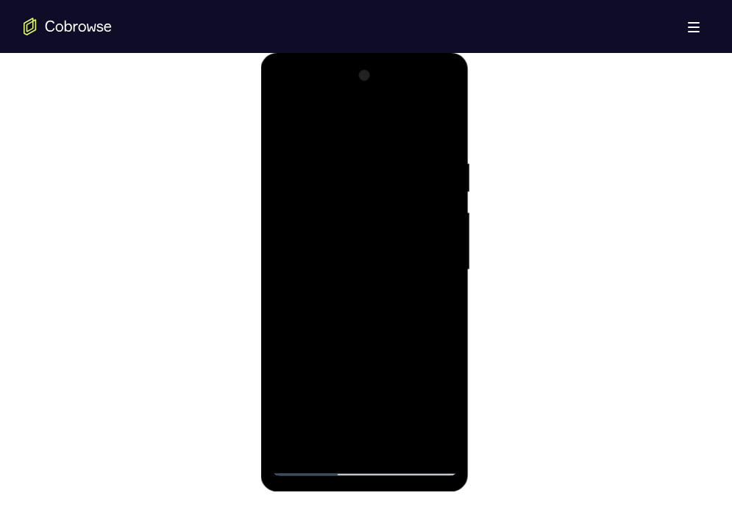
click at [396, 122] on div at bounding box center [364, 270] width 185 height 412
drag, startPoint x: 403, startPoint y: 343, endPoint x: 401, endPoint y: 109, distance: 233.8
click at [401, 109] on div at bounding box center [364, 270] width 185 height 412
drag, startPoint x: 411, startPoint y: 370, endPoint x: 399, endPoint y: 243, distance: 127.0
click at [399, 243] on div at bounding box center [364, 270] width 185 height 412
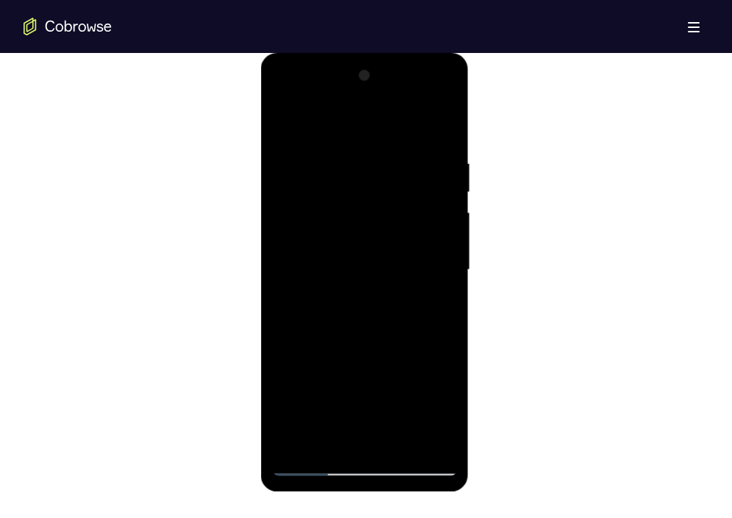
drag, startPoint x: 394, startPoint y: 424, endPoint x: 363, endPoint y: 118, distance: 307.4
click at [363, 118] on div at bounding box center [364, 270] width 185 height 412
drag, startPoint x: 379, startPoint y: 263, endPoint x: 390, endPoint y: 399, distance: 135.7
click at [390, 399] on div at bounding box center [364, 270] width 185 height 412
drag, startPoint x: 381, startPoint y: 370, endPoint x: 376, endPoint y: 103, distance: 267.0
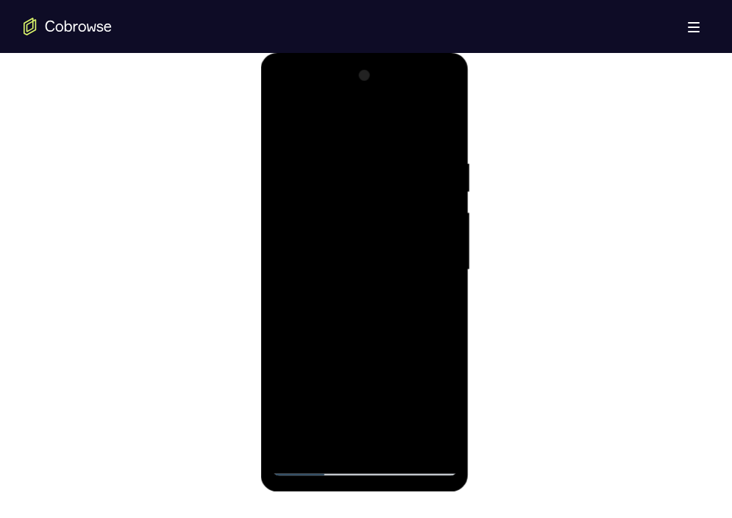
click at [376, 103] on div at bounding box center [364, 270] width 185 height 412
drag, startPoint x: 398, startPoint y: 404, endPoint x: 401, endPoint y: 282, distance: 121.4
click at [401, 282] on div at bounding box center [364, 270] width 185 height 412
click at [385, 213] on div at bounding box center [364, 270] width 185 height 412
drag, startPoint x: 380, startPoint y: 390, endPoint x: 393, endPoint y: 262, distance: 128.6
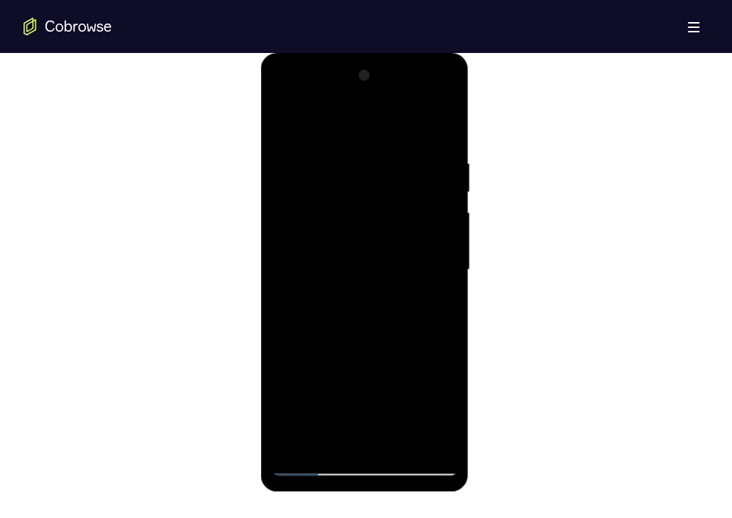
click at [393, 262] on div at bounding box center [364, 270] width 185 height 412
drag, startPoint x: 391, startPoint y: 404, endPoint x: 390, endPoint y: 332, distance: 72.8
click at [390, 332] on div at bounding box center [364, 270] width 185 height 412
drag, startPoint x: 388, startPoint y: 396, endPoint x: 396, endPoint y: 132, distance: 264.1
click at [396, 132] on div at bounding box center [364, 270] width 185 height 412
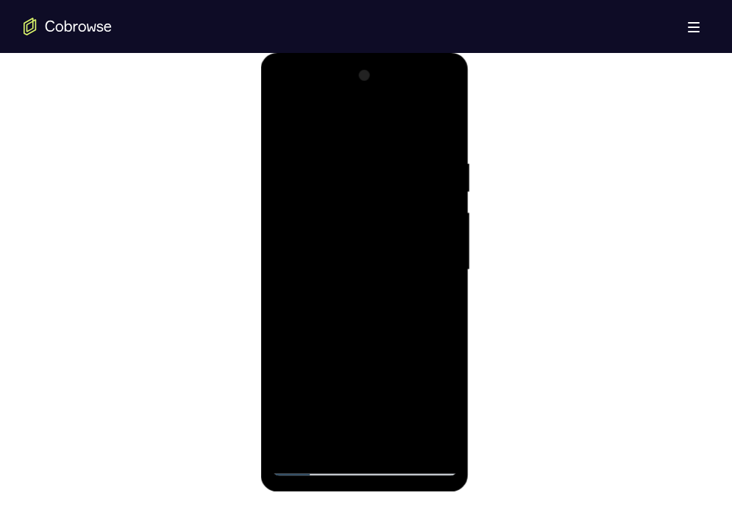
drag, startPoint x: 398, startPoint y: 382, endPoint x: 400, endPoint y: 241, distance: 141.2
click at [400, 241] on div at bounding box center [364, 270] width 185 height 412
drag, startPoint x: 392, startPoint y: 396, endPoint x: 402, endPoint y: 120, distance: 276.7
click at [402, 120] on div at bounding box center [364, 270] width 185 height 412
drag, startPoint x: 380, startPoint y: 335, endPoint x: 353, endPoint y: 102, distance: 233.9
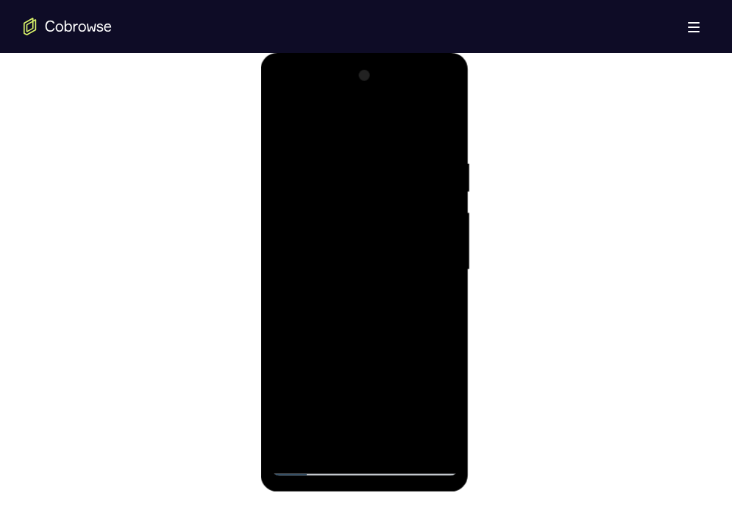
click at [353, 102] on div at bounding box center [364, 270] width 185 height 412
drag, startPoint x: 418, startPoint y: 369, endPoint x: 418, endPoint y: 184, distance: 185.3
click at [418, 184] on div at bounding box center [364, 270] width 185 height 412
drag, startPoint x: 411, startPoint y: 370, endPoint x: 388, endPoint y: 145, distance: 226.2
click at [388, 145] on div at bounding box center [364, 270] width 185 height 412
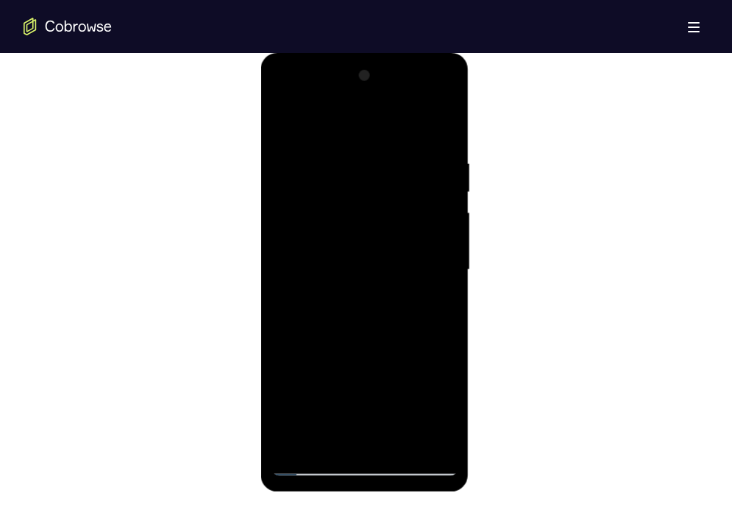
drag, startPoint x: 371, startPoint y: 367, endPoint x: 369, endPoint y: 115, distance: 252.2
click at [369, 115] on div at bounding box center [364, 270] width 185 height 412
drag, startPoint x: 384, startPoint y: 401, endPoint x: 399, endPoint y: 128, distance: 273.2
click at [399, 128] on div at bounding box center [364, 270] width 185 height 412
drag, startPoint x: 377, startPoint y: 358, endPoint x: 394, endPoint y: 102, distance: 256.4
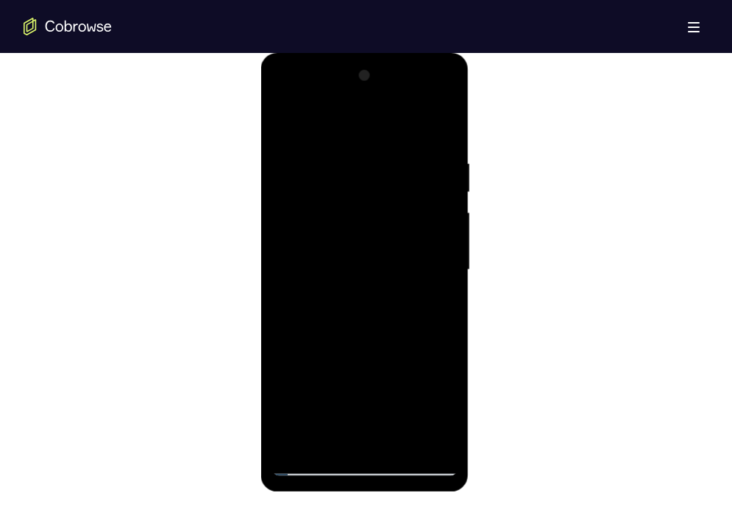
click at [394, 102] on div at bounding box center [364, 270] width 185 height 412
click at [385, 207] on div at bounding box center [364, 270] width 185 height 412
drag, startPoint x: 393, startPoint y: 367, endPoint x: 398, endPoint y: 133, distance: 233.9
click at [398, 133] on div at bounding box center [364, 270] width 185 height 412
drag, startPoint x: 413, startPoint y: 374, endPoint x: 393, endPoint y: 102, distance: 272.7
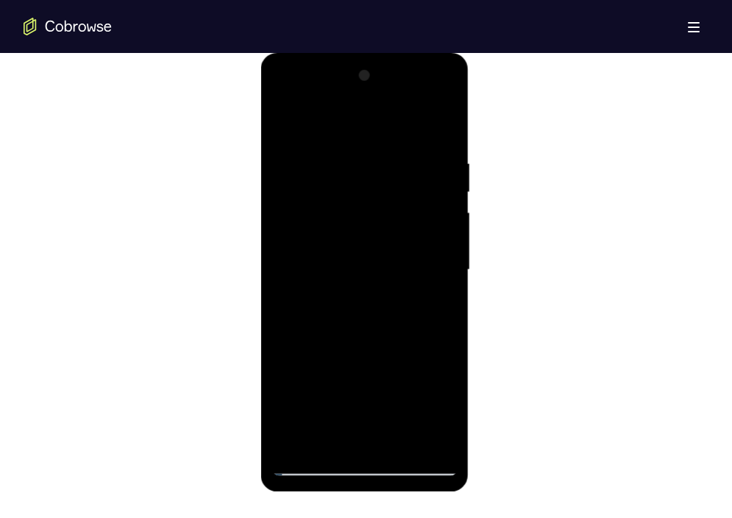
click at [393, 102] on div at bounding box center [364, 270] width 185 height 412
drag, startPoint x: 388, startPoint y: 387, endPoint x: 388, endPoint y: 307, distance: 79.4
click at [388, 307] on div at bounding box center [364, 270] width 185 height 412
drag, startPoint x: 387, startPoint y: 404, endPoint x: 390, endPoint y: 138, distance: 266.2
click at [390, 138] on div at bounding box center [364, 270] width 185 height 412
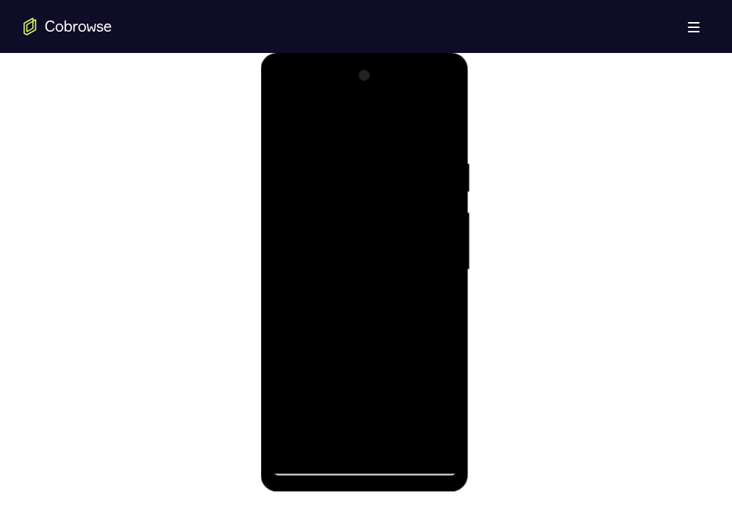
drag, startPoint x: 393, startPoint y: 399, endPoint x: 385, endPoint y: 209, distance: 190.6
click at [385, 209] on div at bounding box center [364, 270] width 185 height 412
drag, startPoint x: 392, startPoint y: 377, endPoint x: 373, endPoint y: 110, distance: 268.3
click at [373, 110] on div at bounding box center [364, 270] width 185 height 412
